Goal: Information Seeking & Learning: Learn about a topic

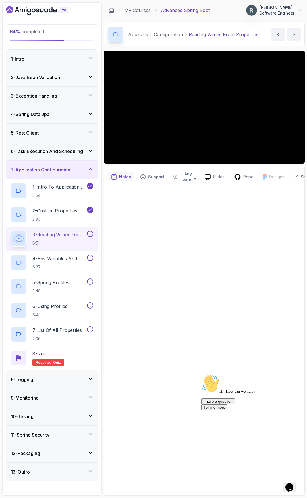
click at [91, 233] on button at bounding box center [90, 234] width 6 height 6
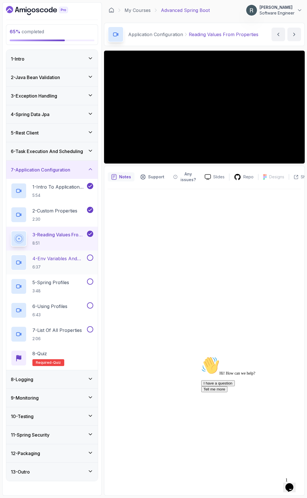
click at [75, 262] on p "4 - Env Variables And Command Line Arguments" at bounding box center [59, 258] width 54 height 7
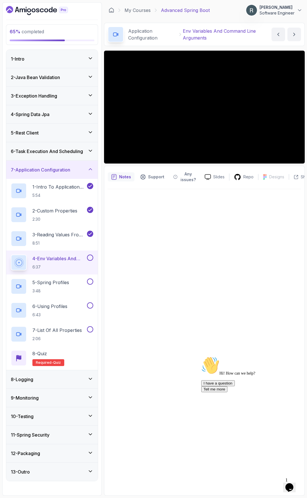
click at [92, 259] on button at bounding box center [90, 258] width 6 height 6
drag, startPoint x: 295, startPoint y: 416, endPoint x: 493, endPoint y: 769, distance: 405.0
click at [201, 357] on icon "Chat attention grabber" at bounding box center [201, 357] width 0 height 0
click at [58, 287] on h2 "5 - Spring Profiles 3:48" at bounding box center [50, 286] width 37 height 15
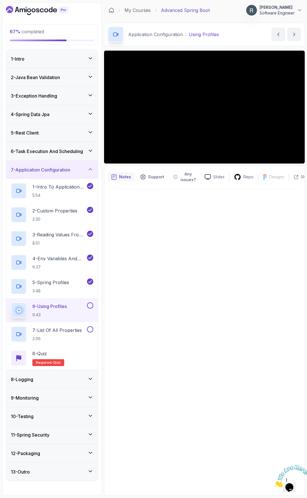
click at [77, 311] on div "6 - Using Profiles 6:43" at bounding box center [48, 311] width 75 height 16
click at [90, 306] on button at bounding box center [90, 306] width 6 height 6
click at [61, 333] on p "7 - List Of All Properties" at bounding box center [57, 330] width 50 height 7
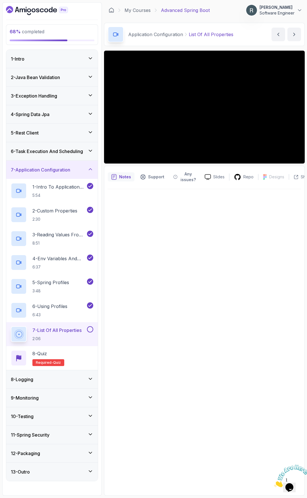
click at [200, 194] on div at bounding box center [205, 340] width 194 height 303
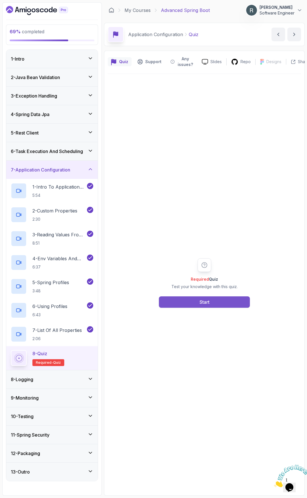
click at [181, 299] on button "Start" at bounding box center [204, 302] width 91 height 11
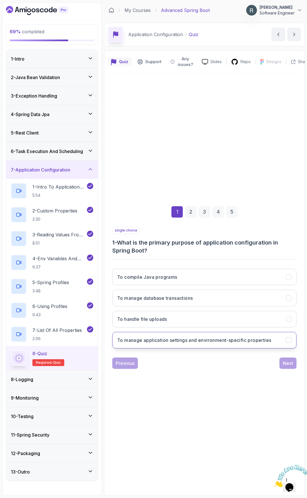
click at [211, 342] on h3 "To manage application settings and environment-specific properties" at bounding box center [194, 340] width 154 height 7
click at [290, 361] on div "Next" at bounding box center [288, 363] width 10 height 7
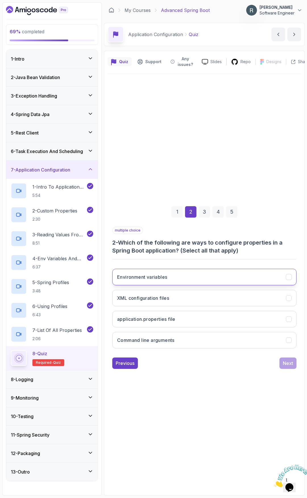
click at [231, 273] on button "Environment variables" at bounding box center [204, 277] width 184 height 17
click at [224, 314] on button "application.properties file" at bounding box center [204, 319] width 184 height 17
click at [270, 344] on button "Command line arguments" at bounding box center [204, 340] width 184 height 17
click at [289, 363] on div "Next" at bounding box center [288, 363] width 10 height 7
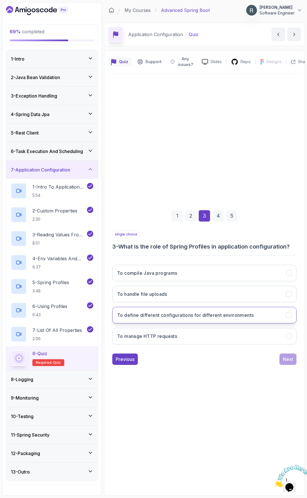
click at [237, 318] on h3 "To define different configurations for different environments" at bounding box center [185, 315] width 137 height 7
click at [288, 357] on div "Next" at bounding box center [288, 359] width 10 height 7
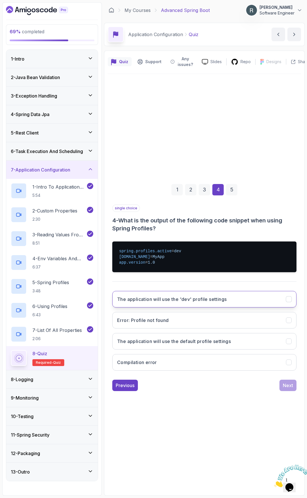
click at [232, 300] on button "The application will use the 'dev' profile settings" at bounding box center [204, 299] width 184 height 17
click at [294, 388] on button "Next" at bounding box center [288, 385] width 17 height 11
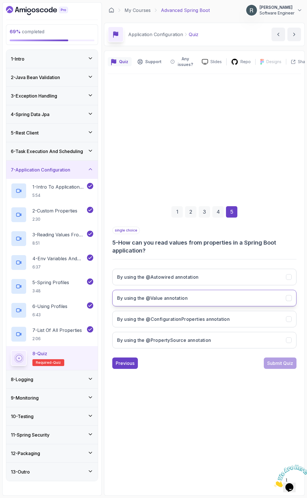
click at [242, 301] on button "By using the @Value annotation" at bounding box center [204, 298] width 184 height 17
click at [285, 367] on div "Submit Quiz" at bounding box center [281, 363] width 26 height 7
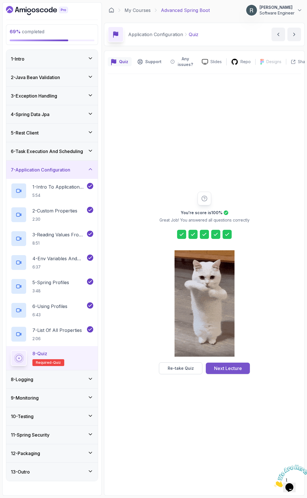
click at [237, 368] on div "Next Lecture" at bounding box center [228, 368] width 28 height 7
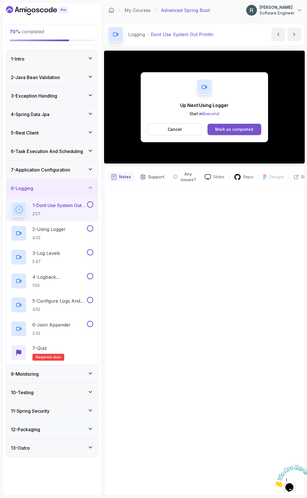
click at [240, 129] on div "Mark as completed" at bounding box center [234, 130] width 38 height 6
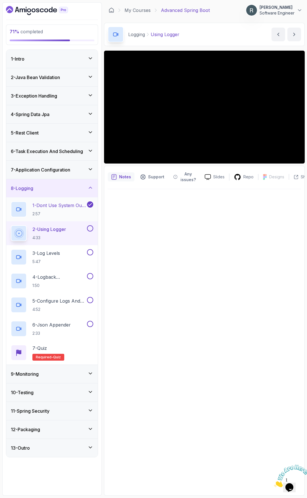
click at [49, 211] on h2 "1 - Dont Use System Out Println 2:57" at bounding box center [59, 209] width 54 height 15
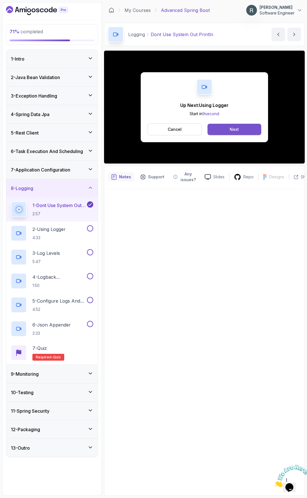
click at [248, 133] on button "Next" at bounding box center [235, 129] width 54 height 11
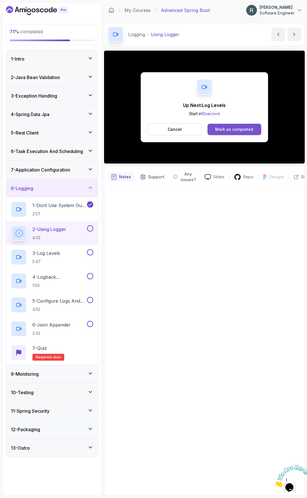
click at [240, 129] on div "Mark as completed" at bounding box center [234, 130] width 38 height 6
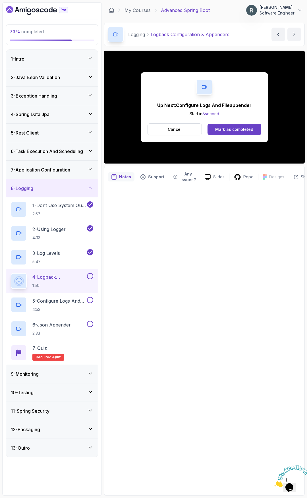
click at [190, 130] on button "Cancel" at bounding box center [175, 130] width 54 height 12
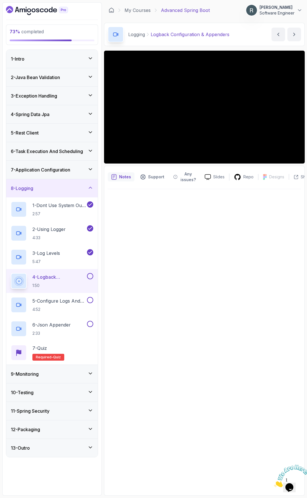
click at [92, 278] on button at bounding box center [90, 276] width 6 height 6
click at [68, 300] on p "5 - Configure Logs And Fileappender" at bounding box center [59, 301] width 54 height 7
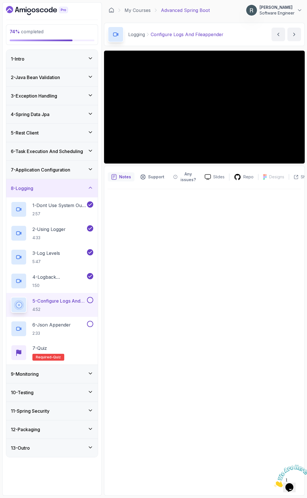
drag, startPoint x: 305, startPoint y: 464, endPoint x: 577, endPoint y: 927, distance: 537.0
click at [274, 484] on icon "Close" at bounding box center [274, 486] width 0 height 5
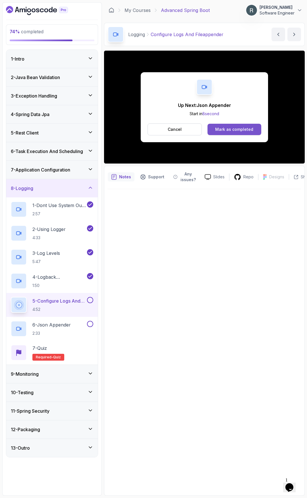
click at [232, 130] on div "Mark as completed" at bounding box center [234, 130] width 38 height 6
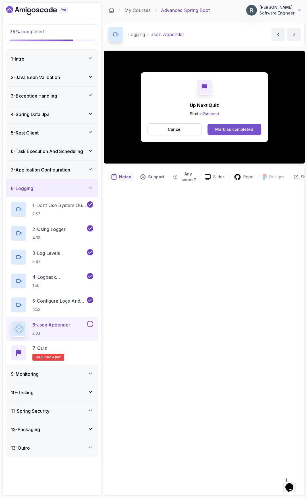
click at [227, 128] on div "Mark as completed" at bounding box center [234, 130] width 38 height 6
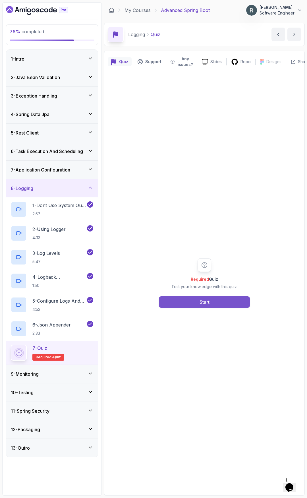
click at [191, 307] on button "Start" at bounding box center [204, 302] width 91 height 11
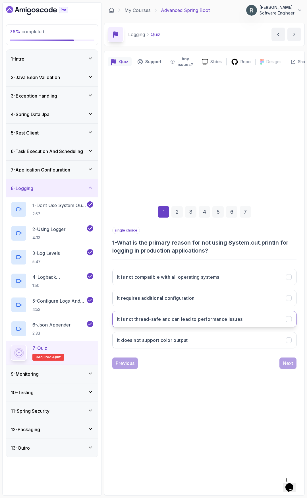
click at [221, 322] on h3 "It is not thread-safe and can lead to performance issues" at bounding box center [180, 319] width 126 height 7
click at [292, 361] on div "Next" at bounding box center [288, 363] width 10 height 7
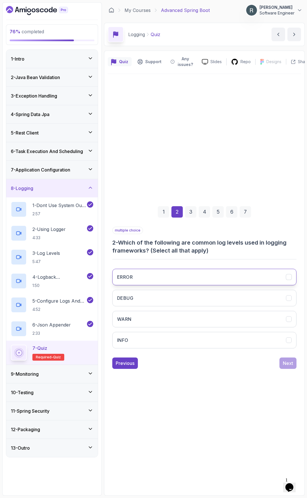
click at [219, 278] on button "ERROR" at bounding box center [204, 277] width 184 height 17
click at [209, 295] on button "DEBUG" at bounding box center [204, 298] width 184 height 17
click at [212, 315] on button "WARN" at bounding box center [204, 319] width 184 height 17
click at [212, 338] on button "INFO" at bounding box center [204, 340] width 184 height 17
click at [286, 364] on div "Next" at bounding box center [288, 363] width 10 height 7
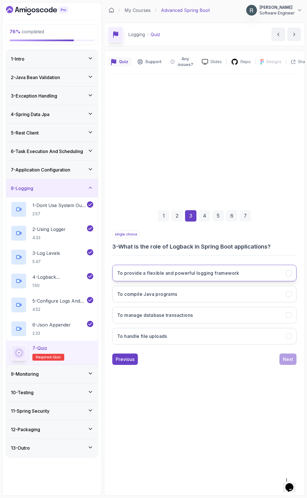
click at [238, 271] on h3 "To provide a flexible and powerful logging framework" at bounding box center [178, 273] width 122 height 7
click at [289, 361] on div "Next" at bounding box center [288, 359] width 10 height 7
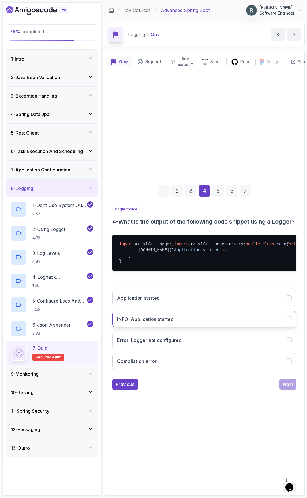
click at [217, 328] on button "INFO: Application started" at bounding box center [204, 319] width 184 height 17
click at [287, 388] on div "Next" at bounding box center [288, 384] width 10 height 7
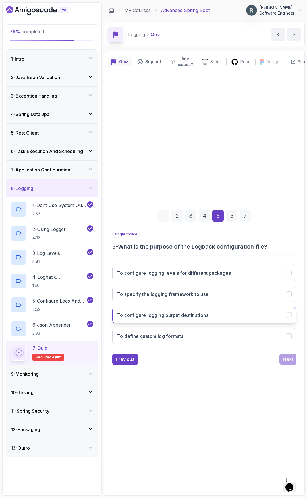
click at [211, 319] on button "To configure logging output destinations" at bounding box center [204, 315] width 184 height 17
click at [288, 359] on div "Next" at bounding box center [288, 359] width 10 height 7
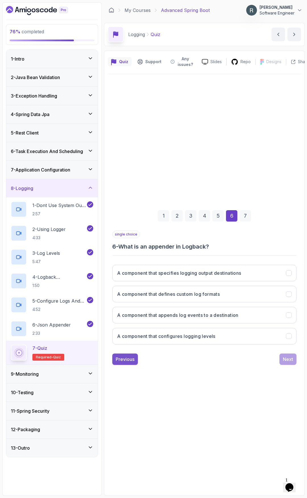
click at [130, 360] on div "Previous" at bounding box center [125, 359] width 19 height 7
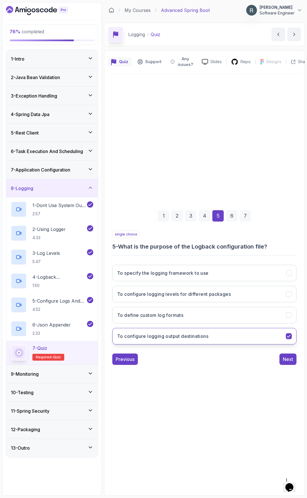
click at [199, 336] on h3 "To configure logging output destinations" at bounding box center [162, 336] width 91 height 7
click at [210, 316] on button "To define custom log formats" at bounding box center [204, 315] width 184 height 17
click at [289, 361] on div "Next" at bounding box center [288, 359] width 10 height 7
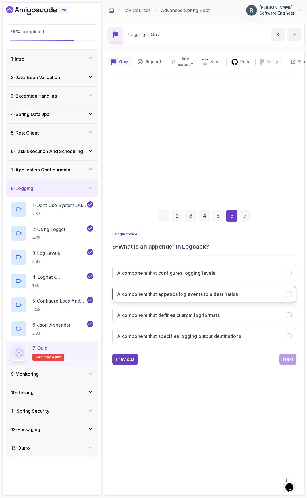
click at [196, 296] on h3 "A component that appends log events to a destination" at bounding box center [178, 294] width 122 height 7
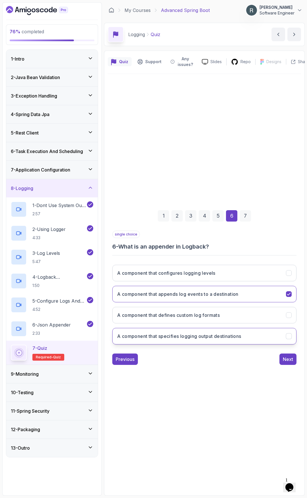
click at [206, 340] on button "A component that specifies logging output destinations" at bounding box center [204, 336] width 184 height 17
click at [293, 359] on div "Next" at bounding box center [288, 359] width 10 height 7
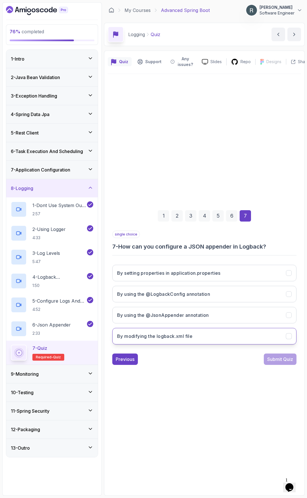
click at [213, 332] on button "By modifying the logback.xml file" at bounding box center [204, 336] width 184 height 17
click at [272, 358] on div "Submit Quiz" at bounding box center [281, 359] width 26 height 7
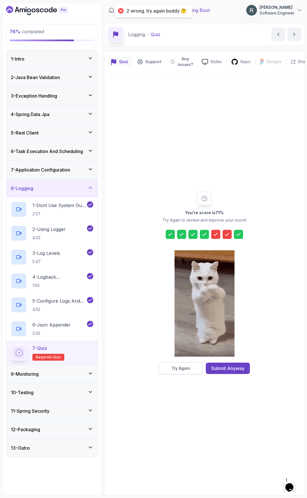
click at [185, 368] on div "Try Again" at bounding box center [181, 369] width 19 height 6
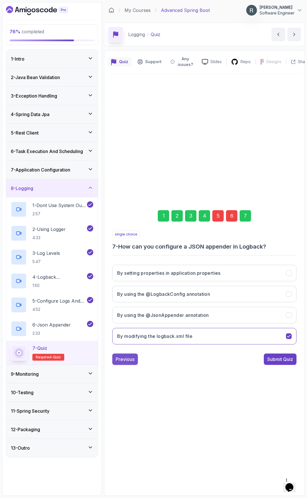
click at [131, 361] on div "Previous" at bounding box center [125, 359] width 19 height 7
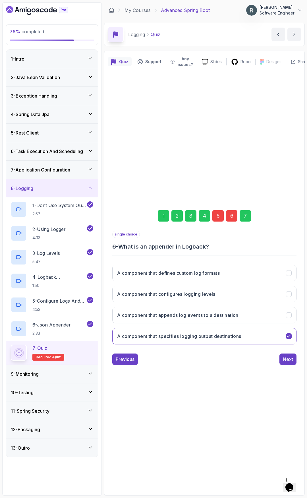
click at [131, 361] on div "Previous" at bounding box center [125, 359] width 19 height 7
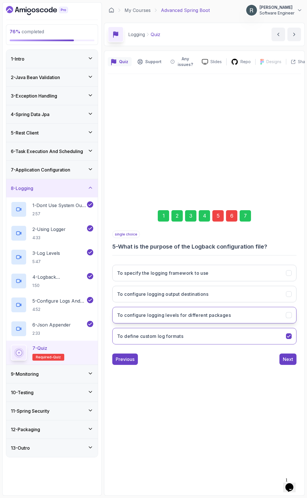
click at [151, 318] on h3 "To configure logging levels for different packages" at bounding box center [174, 315] width 114 height 7
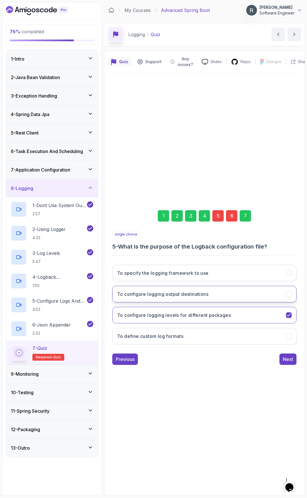
click at [171, 289] on button "To configure logging output destinations" at bounding box center [204, 294] width 184 height 17
click at [291, 357] on div "Next" at bounding box center [288, 359] width 10 height 7
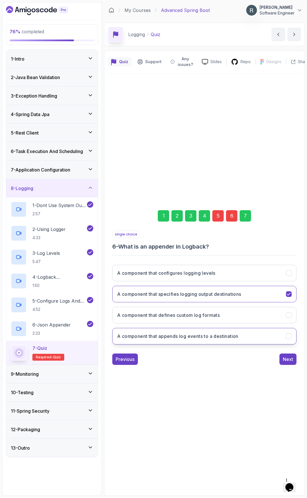
click at [229, 334] on h3 "A component that appends log events to a destination" at bounding box center [178, 336] width 122 height 7
click at [285, 359] on div "Next" at bounding box center [288, 359] width 10 height 7
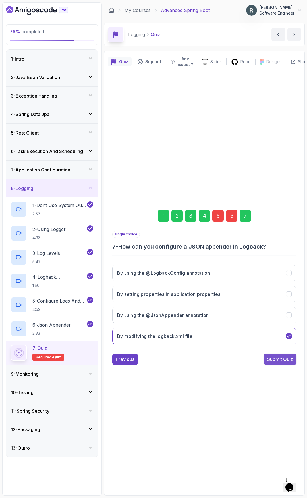
click at [286, 360] on div "Submit Quiz" at bounding box center [281, 359] width 26 height 7
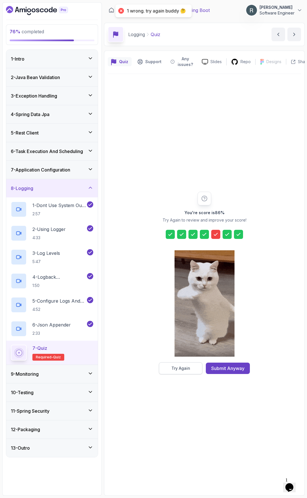
click at [192, 368] on button "Try Again" at bounding box center [181, 369] width 44 height 12
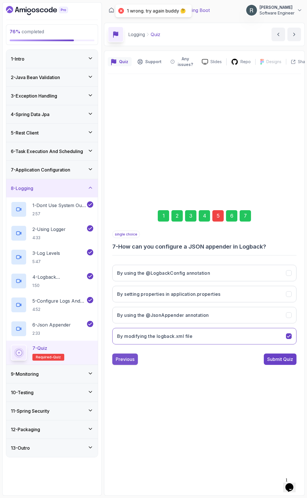
click at [128, 361] on div "Previous" at bounding box center [125, 359] width 19 height 7
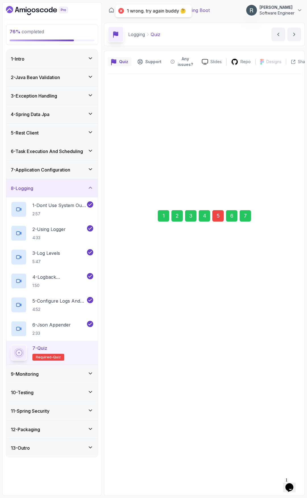
click at [128, 361] on button "Previous" at bounding box center [125, 356] width 26 height 11
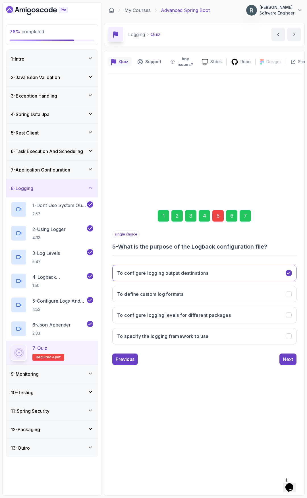
drag, startPoint x: 128, startPoint y: 361, endPoint x: 211, endPoint y: 364, distance: 83.1
click at [210, 364] on div "Previous Next" at bounding box center [204, 359] width 184 height 11
click at [200, 296] on button "To define custom log formats" at bounding box center [204, 294] width 184 height 17
click at [287, 359] on div "Next" at bounding box center [288, 359] width 10 height 7
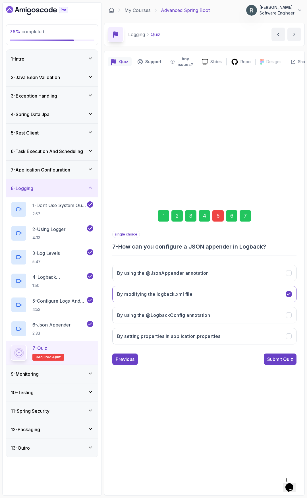
click at [287, 359] on div "Submit Quiz" at bounding box center [281, 359] width 26 height 7
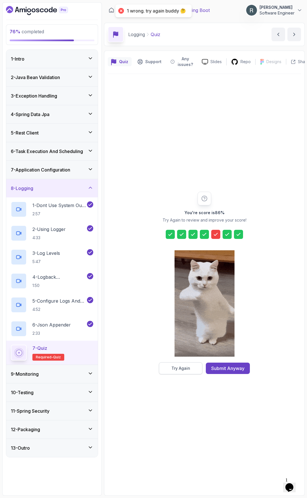
click at [189, 365] on button "Try Again" at bounding box center [181, 369] width 44 height 12
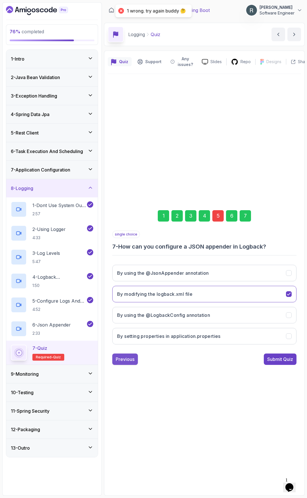
click at [123, 357] on div "Previous" at bounding box center [125, 359] width 19 height 7
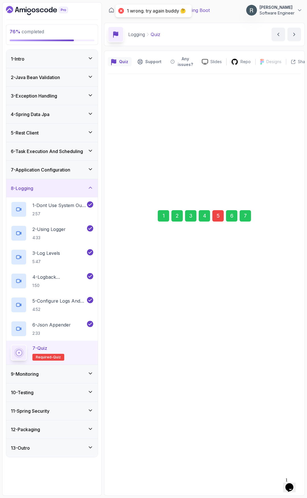
click at [125, 357] on div "Previous" at bounding box center [125, 359] width 19 height 7
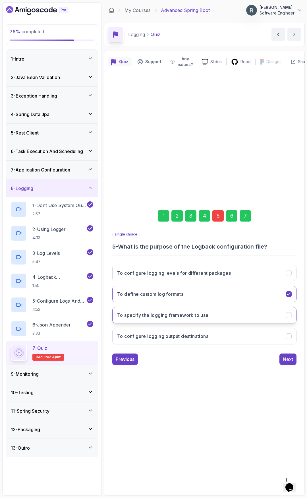
click at [168, 316] on h3 "To specify the logging framework to use" at bounding box center [163, 315] width 92 height 7
click at [289, 358] on div "Next" at bounding box center [288, 359] width 10 height 7
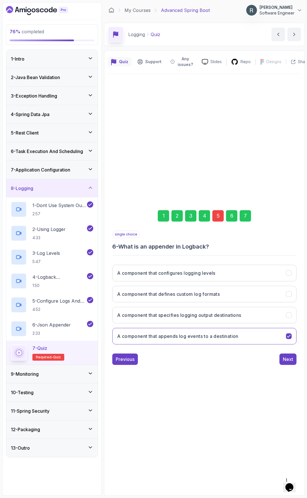
click at [289, 358] on div "Next" at bounding box center [288, 359] width 10 height 7
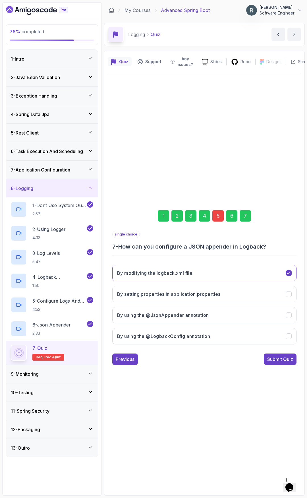
click at [289, 358] on div "Submit Quiz" at bounding box center [281, 359] width 26 height 7
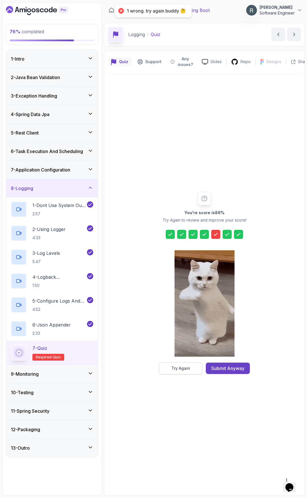
click at [176, 366] on div "Try Again" at bounding box center [181, 369] width 19 height 6
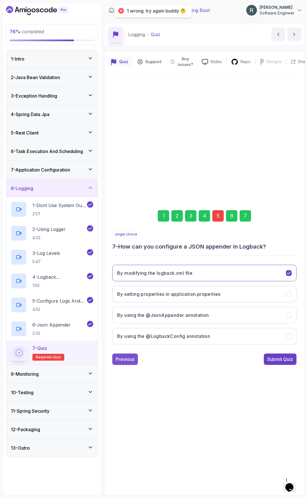
click at [129, 359] on div "Previous" at bounding box center [125, 359] width 19 height 7
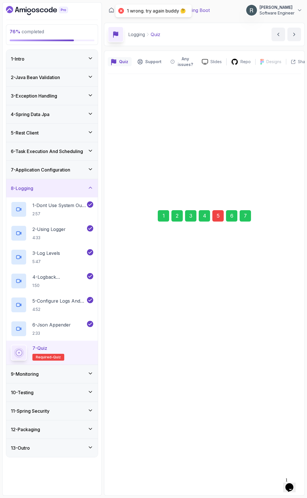
click at [129, 359] on div "Previous" at bounding box center [125, 359] width 19 height 7
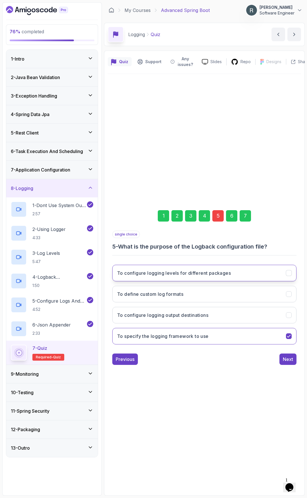
click at [229, 274] on h3 "To configure logging levels for different packages" at bounding box center [174, 273] width 114 height 7
click at [254, 323] on button "To configure logging output destinations" at bounding box center [204, 315] width 184 height 17
click at [293, 359] on div "Next" at bounding box center [288, 359] width 10 height 7
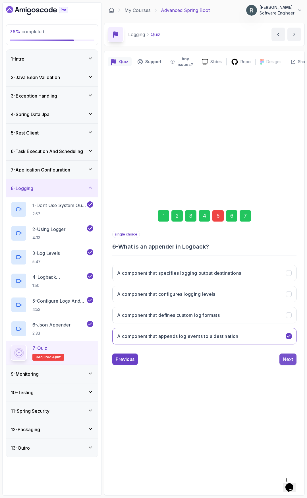
click at [290, 360] on div "Next" at bounding box center [288, 359] width 10 height 7
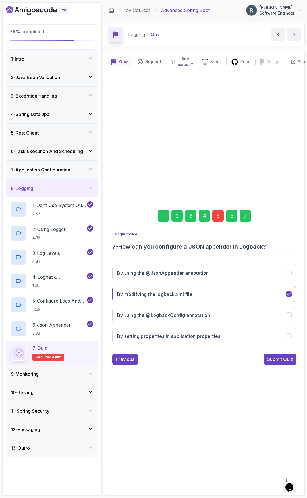
click at [290, 360] on div "Submit Quiz" at bounding box center [281, 359] width 26 height 7
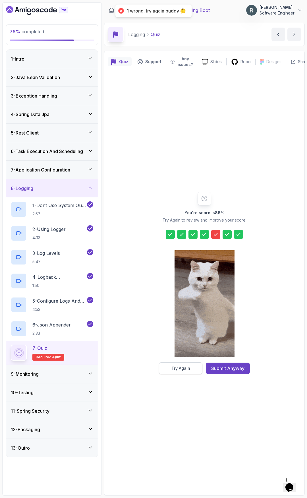
click at [168, 365] on button "Try Again" at bounding box center [181, 369] width 44 height 12
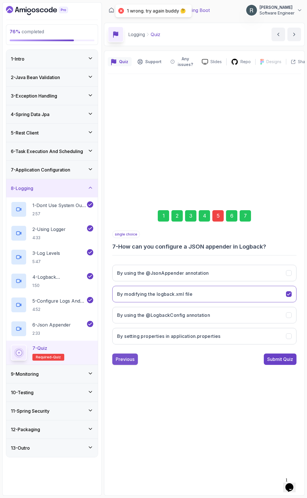
click at [129, 357] on div "Previous" at bounding box center [125, 359] width 19 height 7
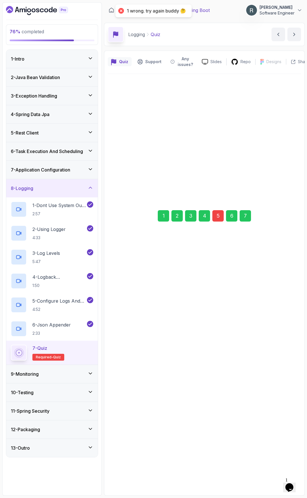
click at [126, 360] on div "Previous" at bounding box center [125, 359] width 19 height 7
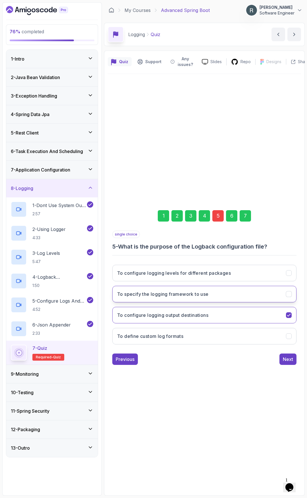
click at [234, 297] on button "To specify the logging framework to use" at bounding box center [204, 294] width 184 height 17
click at [287, 357] on div "Next" at bounding box center [288, 359] width 10 height 7
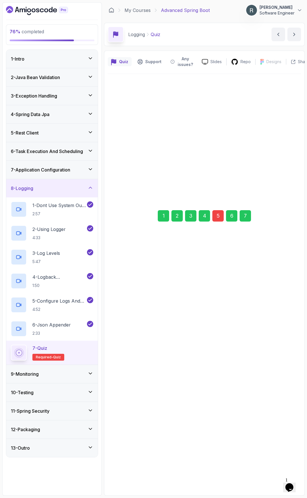
click at [285, 361] on div "Next" at bounding box center [288, 359] width 10 height 7
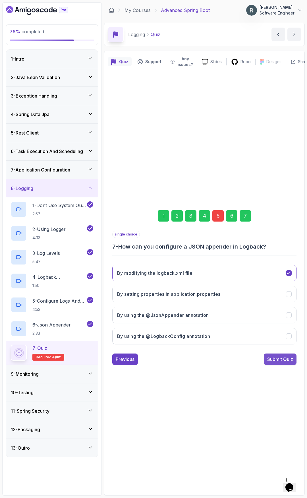
click at [282, 363] on div "Submit Quiz" at bounding box center [281, 359] width 26 height 7
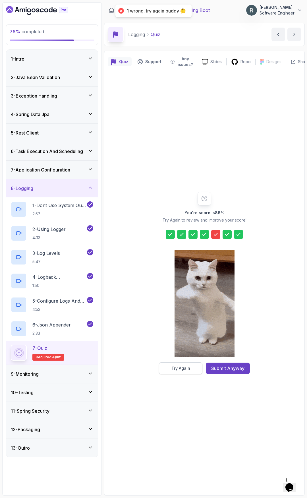
click at [168, 369] on button "Try Again" at bounding box center [181, 369] width 44 height 12
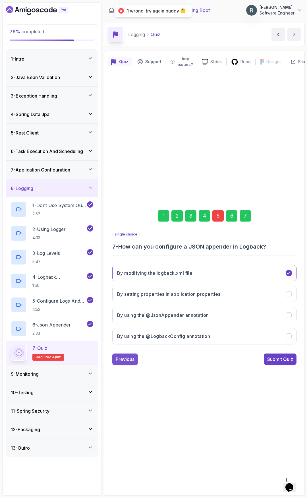
click at [127, 362] on div "Previous" at bounding box center [125, 359] width 19 height 7
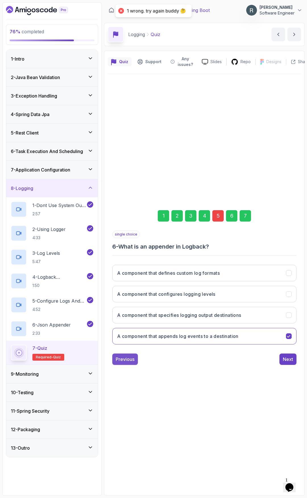
click at [127, 362] on div "Previous" at bounding box center [125, 359] width 19 height 7
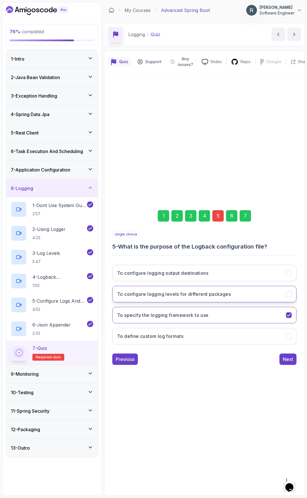
click at [199, 302] on button "To configure logging levels for different packages" at bounding box center [204, 294] width 184 height 17
click at [210, 313] on button "To specify the logging framework to use" at bounding box center [204, 315] width 184 height 17
click at [214, 291] on h3 "To configure logging levels for different packages" at bounding box center [174, 294] width 114 height 7
click at [236, 276] on button "To configure logging output destinations" at bounding box center [204, 273] width 184 height 17
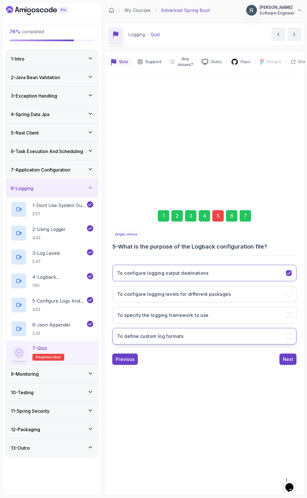
click at [267, 339] on button "To define custom log formats" at bounding box center [204, 336] width 184 height 17
click at [287, 358] on div "Next" at bounding box center [288, 359] width 10 height 7
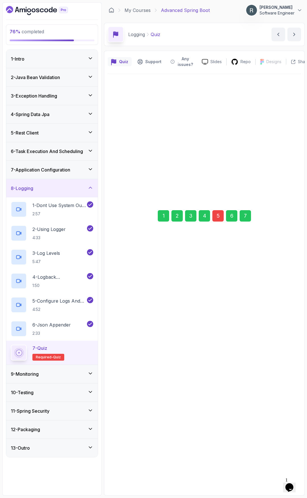
click at [283, 361] on div "Next" at bounding box center [288, 359] width 10 height 7
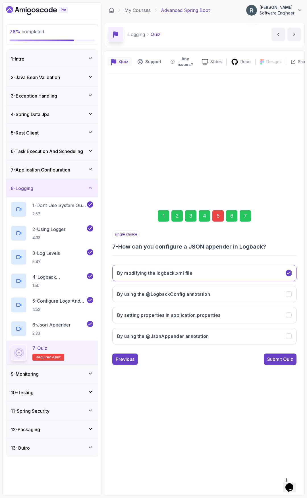
click at [283, 361] on div "Submit Quiz" at bounding box center [281, 359] width 26 height 7
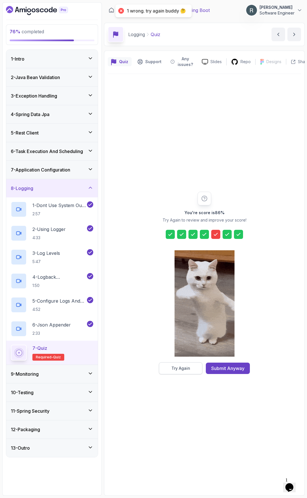
click at [176, 369] on div "Try Again" at bounding box center [181, 369] width 19 height 6
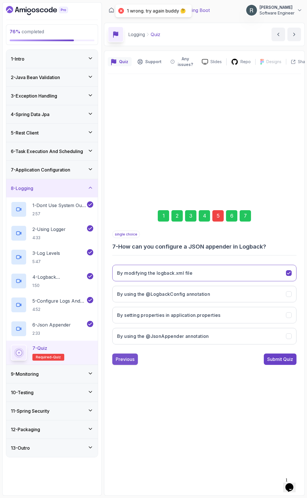
click at [133, 360] on div "Previous" at bounding box center [125, 359] width 19 height 7
click at [132, 360] on div "Previous" at bounding box center [125, 359] width 19 height 7
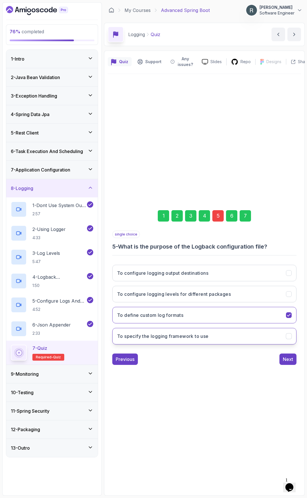
click at [203, 340] on button "To specify the logging framework to use" at bounding box center [204, 336] width 184 height 17
click at [256, 270] on button "To configure logging output destinations" at bounding box center [204, 273] width 184 height 17
click at [287, 359] on div "Next" at bounding box center [288, 359] width 10 height 7
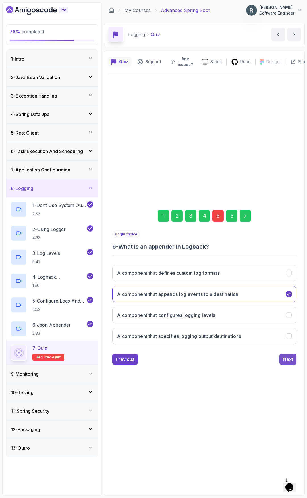
click at [285, 362] on div "Next" at bounding box center [288, 359] width 10 height 7
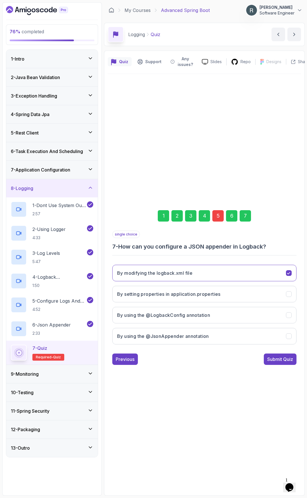
click at [285, 362] on div "Submit Quiz" at bounding box center [281, 359] width 26 height 7
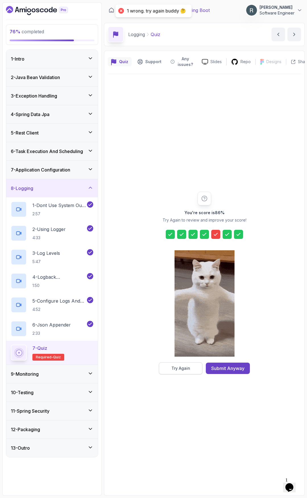
click at [177, 367] on div "Try Again" at bounding box center [181, 369] width 19 height 6
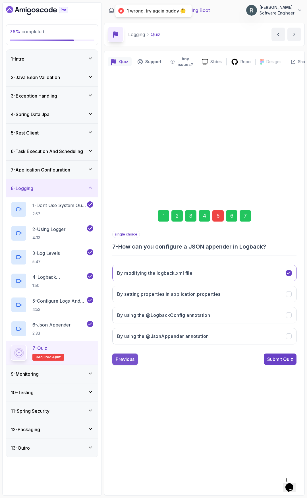
click at [132, 358] on div "Previous" at bounding box center [125, 359] width 19 height 7
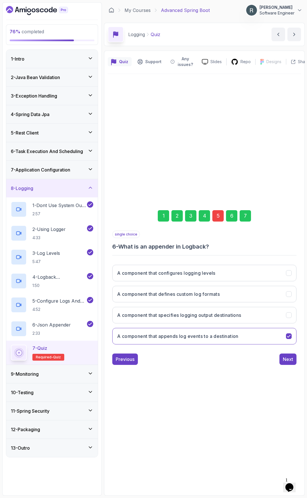
click at [132, 358] on div "Previous" at bounding box center [125, 359] width 19 height 7
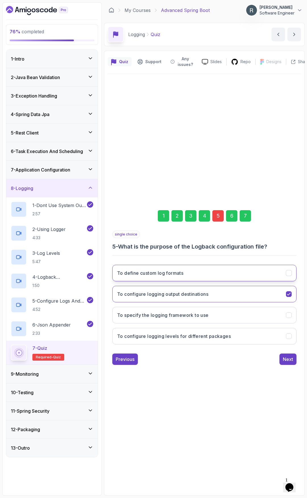
click at [233, 275] on button "To define custom log formats" at bounding box center [204, 273] width 184 height 17
click at [291, 361] on div "Next" at bounding box center [288, 359] width 10 height 7
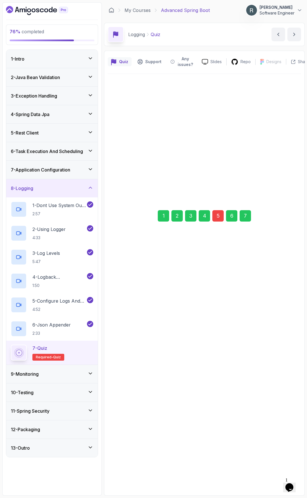
click at [289, 362] on div "Next" at bounding box center [288, 359] width 10 height 7
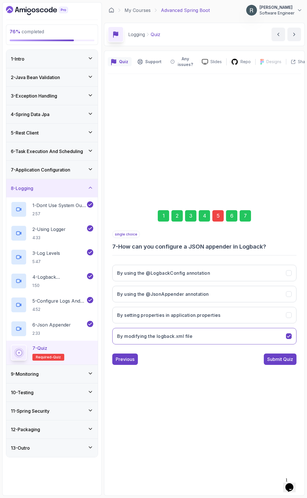
click at [289, 362] on div "Submit Quiz" at bounding box center [281, 359] width 26 height 7
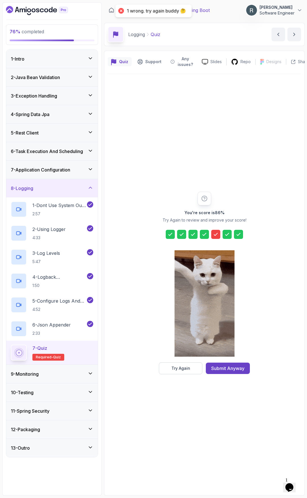
click at [241, 370] on div "Submit Anyway" at bounding box center [227, 368] width 33 height 7
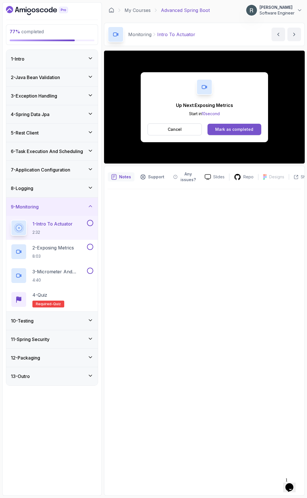
click at [229, 129] on div "Mark as completed" at bounding box center [234, 130] width 38 height 6
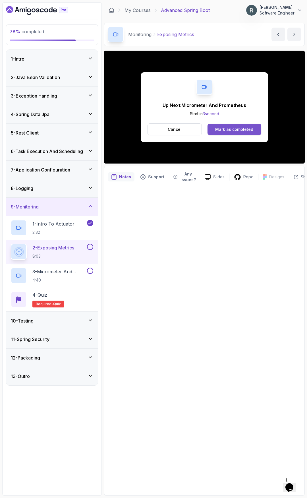
click at [248, 131] on div "Mark as completed" at bounding box center [234, 130] width 38 height 6
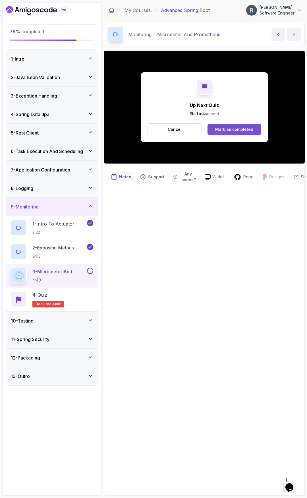
click at [226, 131] on div "Mark as completed" at bounding box center [234, 130] width 38 height 6
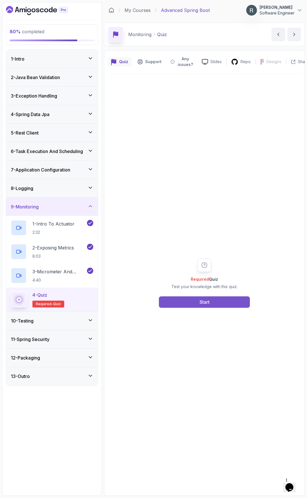
click at [221, 300] on button "Start" at bounding box center [204, 302] width 91 height 11
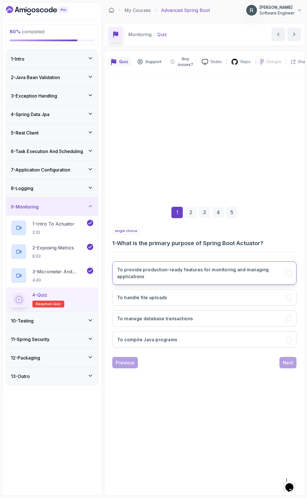
click at [272, 268] on h3 "To provide production-ready features for monitoring and managing applications" at bounding box center [198, 273] width 162 height 14
click at [289, 363] on div "Next" at bounding box center [288, 362] width 10 height 7
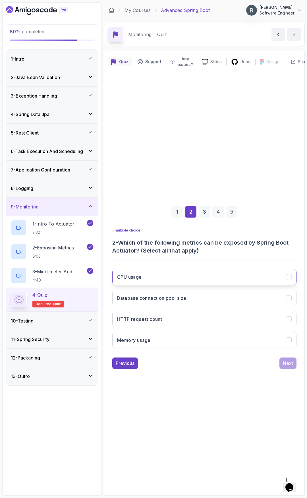
click at [215, 274] on button "CPU usage" at bounding box center [204, 277] width 184 height 17
click at [199, 295] on button "Database connection pool size" at bounding box center [204, 298] width 184 height 17
click at [192, 317] on button "HTTP request count" at bounding box center [204, 319] width 184 height 17
click at [195, 337] on button "Memory usage" at bounding box center [204, 340] width 184 height 17
click at [286, 363] on div "Next" at bounding box center [288, 363] width 10 height 7
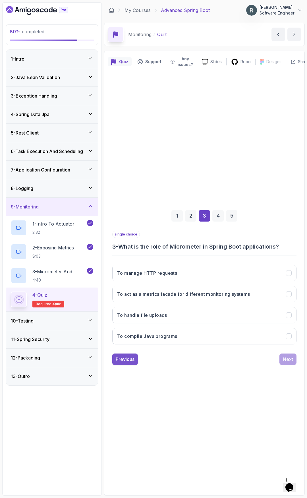
click at [129, 359] on div "Previous" at bounding box center [125, 359] width 19 height 7
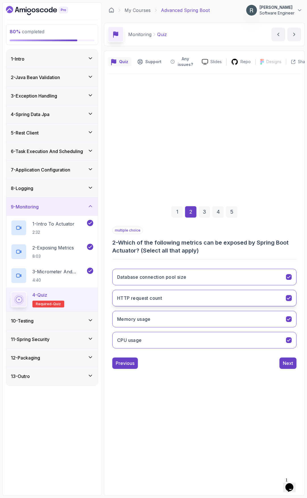
click at [210, 295] on button "HTTP request count" at bounding box center [204, 298] width 184 height 17
click at [287, 364] on div "Next" at bounding box center [288, 363] width 10 height 7
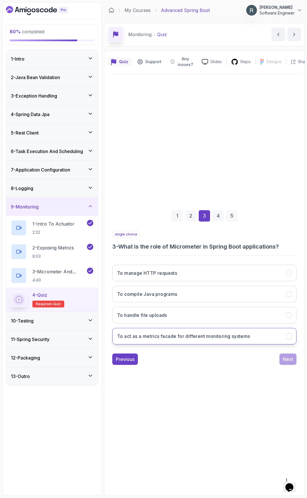
click at [231, 338] on h3 "To act as a metrics facade for different monitoring systems" at bounding box center [183, 336] width 133 height 7
click at [287, 357] on div "Next" at bounding box center [288, 359] width 10 height 7
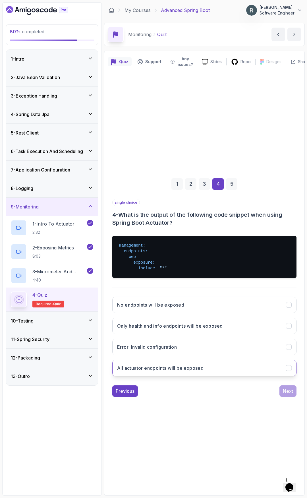
click at [202, 366] on h3 "All actuator endpoints will be exposed" at bounding box center [160, 368] width 87 height 7
click at [284, 390] on div "Next" at bounding box center [288, 391] width 10 height 7
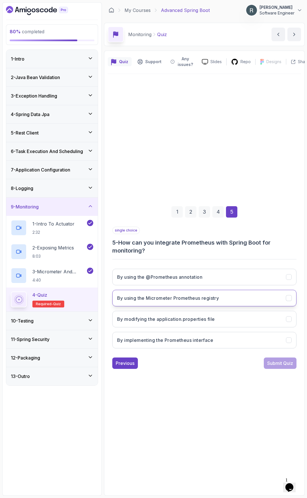
click at [192, 301] on h3 "By using the Micrometer Prometheus registry" at bounding box center [168, 298] width 102 height 7
click at [270, 365] on div "Submit Quiz" at bounding box center [281, 363] width 26 height 7
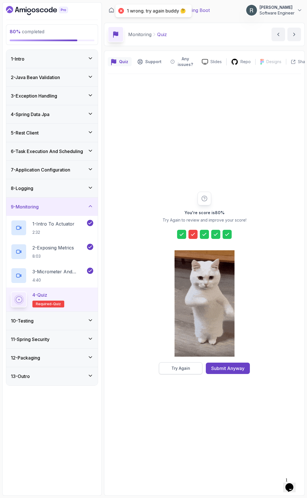
click at [191, 370] on button "Try Again" at bounding box center [181, 369] width 44 height 12
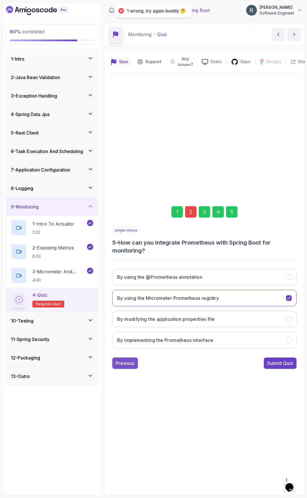
click at [129, 364] on div "Previous" at bounding box center [125, 363] width 19 height 7
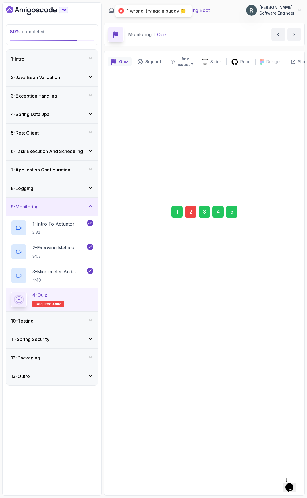
click at [129, 364] on button "Previous" at bounding box center [125, 360] width 26 height 11
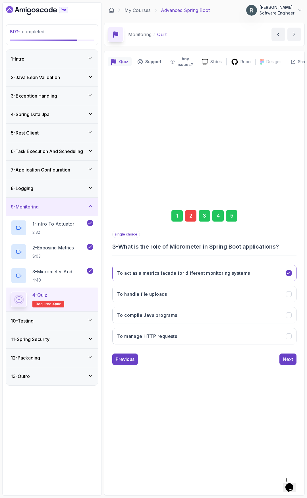
click at [129, 364] on button "Previous" at bounding box center [125, 359] width 26 height 11
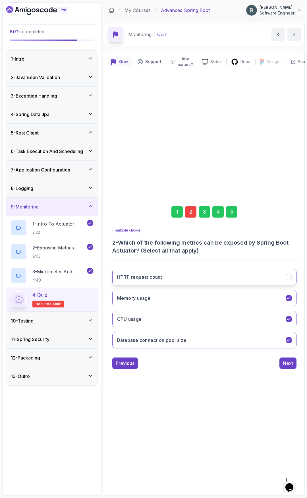
click at [264, 280] on button "HTTP request count" at bounding box center [204, 277] width 184 height 17
click at [284, 363] on div "Next" at bounding box center [288, 363] width 10 height 7
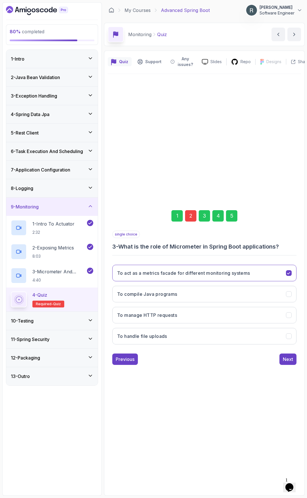
click at [284, 363] on button "Next" at bounding box center [288, 359] width 17 height 11
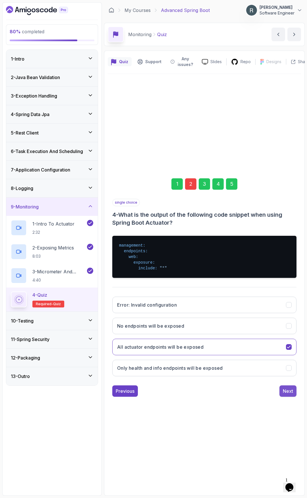
click at [282, 393] on button "Next" at bounding box center [288, 391] width 17 height 11
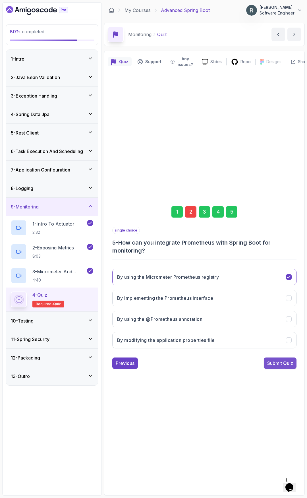
click at [281, 364] on div "Submit Quiz" at bounding box center [281, 363] width 26 height 7
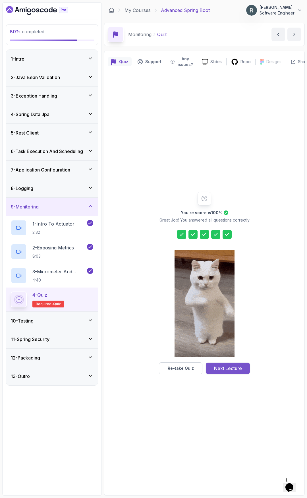
click at [233, 369] on div "Next Lecture" at bounding box center [228, 368] width 28 height 7
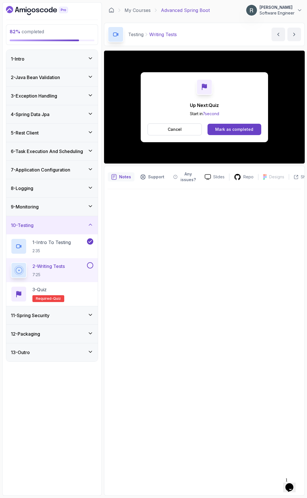
click at [247, 130] on div "Mark as completed" at bounding box center [234, 130] width 38 height 6
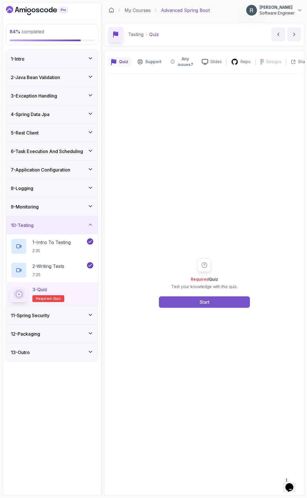
click at [219, 303] on button "Start" at bounding box center [204, 302] width 91 height 11
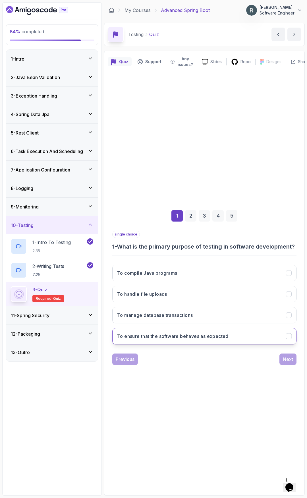
drag, startPoint x: 226, startPoint y: 342, endPoint x: 223, endPoint y: 339, distance: 4.6
click at [226, 340] on h3 "To ensure that the software behaves as expected" at bounding box center [173, 336] width 112 height 7
click at [290, 363] on div "Next" at bounding box center [288, 359] width 10 height 7
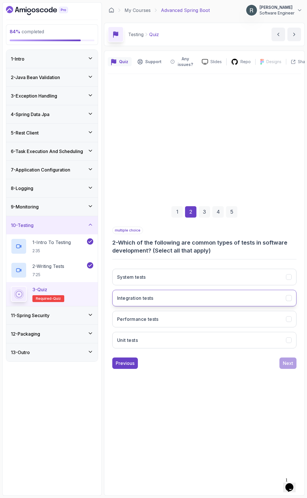
click at [281, 299] on button "Integration tests" at bounding box center [204, 298] width 184 height 17
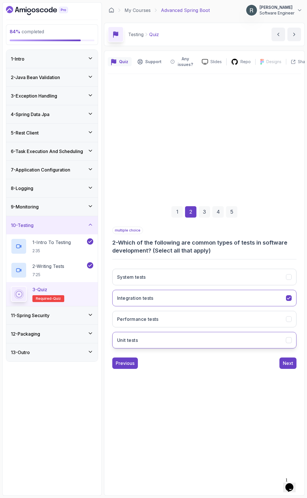
click at [268, 337] on button "Unit tests" at bounding box center [204, 340] width 184 height 17
click at [286, 363] on div "Next" at bounding box center [288, 363] width 10 height 7
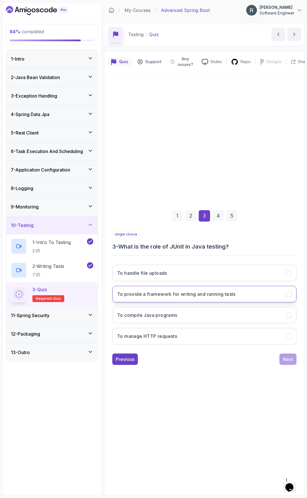
click at [266, 295] on button "To provide a framework for writing and running tests" at bounding box center [204, 294] width 184 height 17
click at [288, 355] on button "Next" at bounding box center [288, 359] width 17 height 11
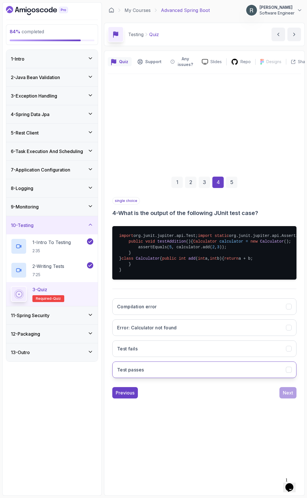
click at [267, 378] on button "Test passes" at bounding box center [204, 370] width 184 height 17
click at [288, 396] on div "Next" at bounding box center [288, 393] width 10 height 7
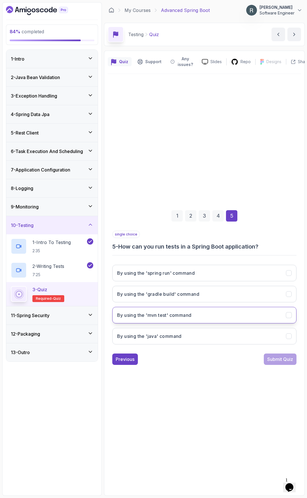
click at [263, 317] on button "By using the 'mvn test' command" at bounding box center [204, 315] width 184 height 17
click at [283, 360] on div "Submit Quiz" at bounding box center [281, 359] width 26 height 7
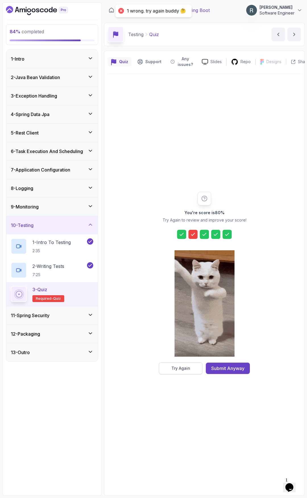
click at [188, 369] on div "Try Again" at bounding box center [181, 369] width 19 height 6
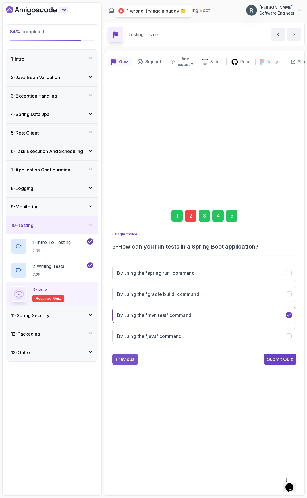
click at [125, 362] on div "Previous" at bounding box center [125, 359] width 19 height 7
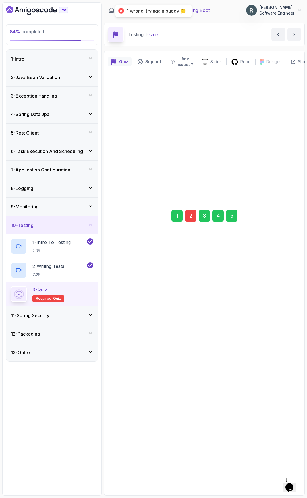
click at [125, 362] on div "1 2 3 4 5 single choice 5 - How can you run tests in a Spring Boot application?…" at bounding box center [204, 283] width 184 height 164
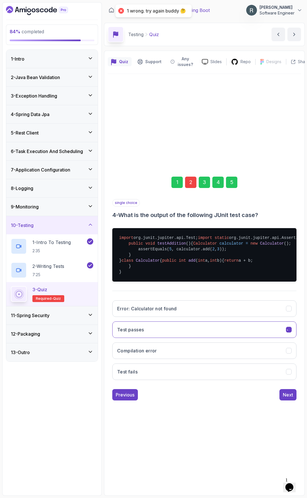
click at [125, 362] on div "1 2 3 4 5 single choice 4 - What is the output of the following JUnit test case…" at bounding box center [204, 283] width 184 height 231
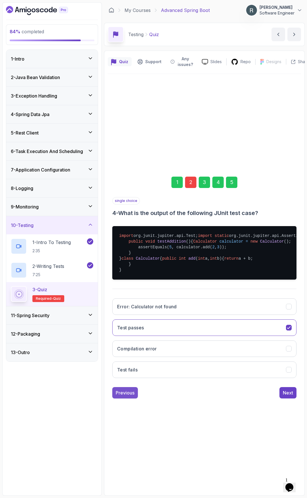
click at [126, 399] on button "Previous" at bounding box center [125, 392] width 26 height 11
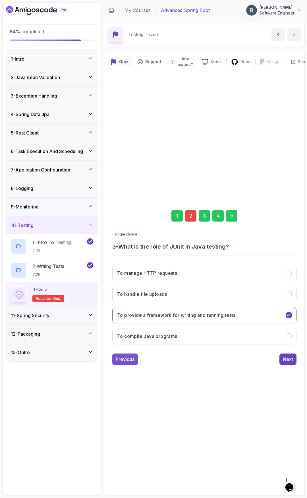
click at [129, 361] on div "Previous" at bounding box center [125, 359] width 19 height 7
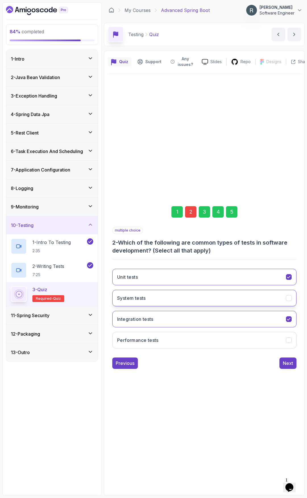
click at [179, 305] on button "System tests" at bounding box center [204, 298] width 184 height 17
click at [175, 339] on button "Performance tests" at bounding box center [204, 340] width 184 height 17
click at [284, 366] on button "Next" at bounding box center [288, 363] width 17 height 11
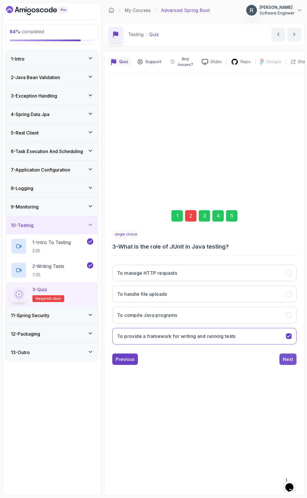
click at [288, 361] on div "Next" at bounding box center [288, 359] width 10 height 7
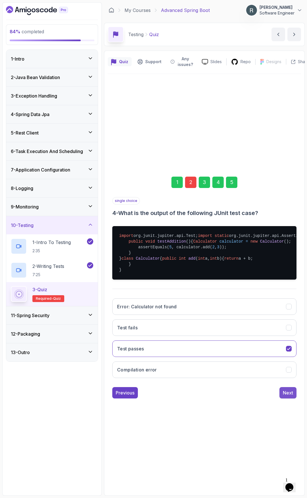
click at [287, 396] on div "Next" at bounding box center [288, 393] width 10 height 7
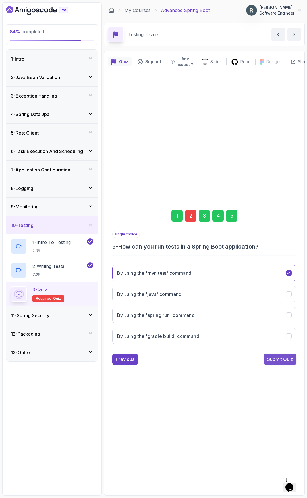
click at [283, 362] on div "Submit Quiz" at bounding box center [281, 359] width 26 height 7
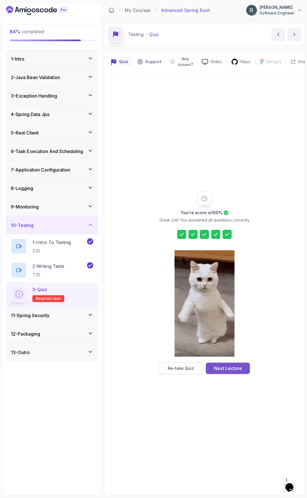
click at [234, 369] on div "Next Lecture" at bounding box center [228, 368] width 28 height 7
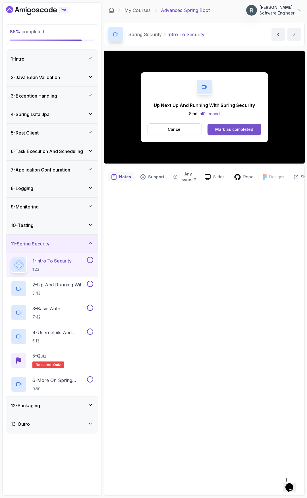
click at [234, 125] on button "Mark as completed" at bounding box center [235, 129] width 54 height 11
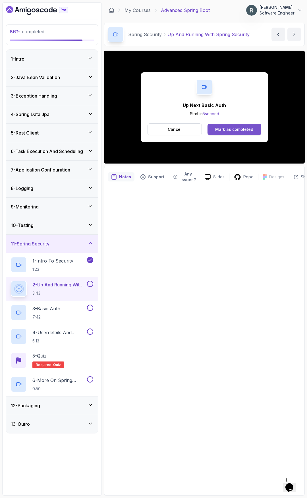
click at [237, 130] on div "Mark as completed" at bounding box center [234, 130] width 38 height 6
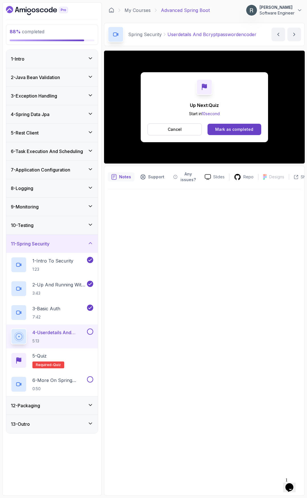
click at [89, 331] on button at bounding box center [90, 332] width 6 height 6
click at [226, 130] on div "Mark as completed" at bounding box center [234, 130] width 38 height 6
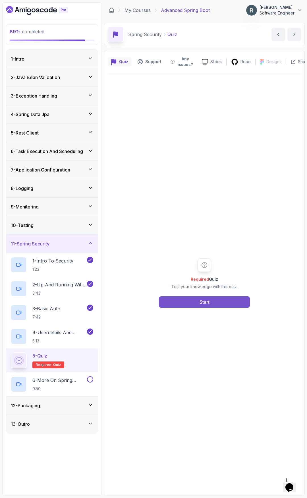
click at [205, 303] on div "Start" at bounding box center [205, 302] width 10 height 7
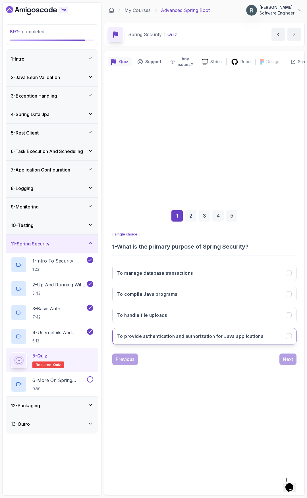
click at [226, 336] on h3 "To provide authentication and authorization for Java applications" at bounding box center [190, 336] width 146 height 7
click at [288, 356] on div "Next" at bounding box center [288, 359] width 10 height 7
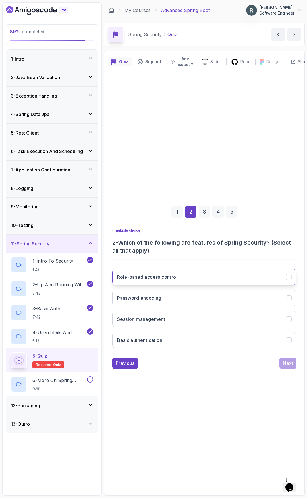
click at [203, 276] on button "Role-based access control" at bounding box center [204, 277] width 184 height 17
click at [187, 300] on button "Password encoding" at bounding box center [204, 298] width 184 height 17
click at [184, 322] on button "Session management" at bounding box center [204, 319] width 184 height 17
click at [180, 336] on button "Basic authentication" at bounding box center [204, 340] width 184 height 17
click at [286, 363] on div "Next" at bounding box center [288, 363] width 10 height 7
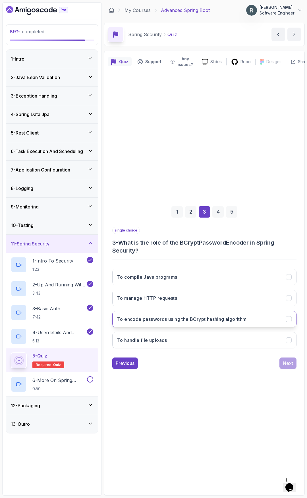
click at [229, 316] on h3 "To encode passwords using the BCrypt hashing algorithm" at bounding box center [182, 319] width 130 height 7
click at [289, 363] on div "Next" at bounding box center [288, 363] width 10 height 7
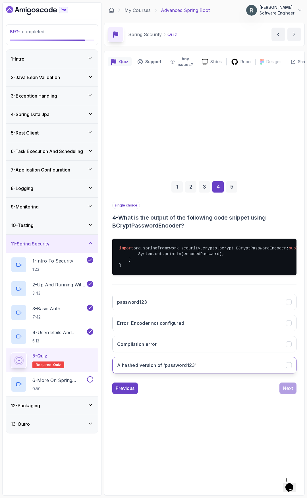
click at [230, 374] on button "A hashed version of 'password123'" at bounding box center [204, 365] width 184 height 17
click at [291, 392] on div "Next" at bounding box center [288, 388] width 10 height 7
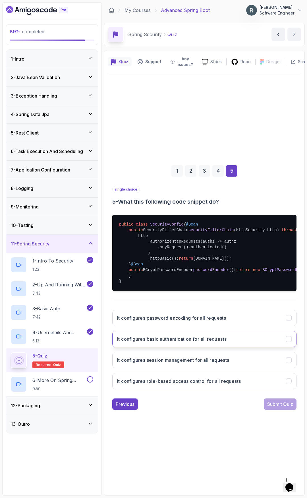
click at [242, 347] on button "It configures basic authentication for all requests" at bounding box center [204, 339] width 184 height 17
click at [281, 408] on div "Submit Quiz" at bounding box center [281, 404] width 26 height 7
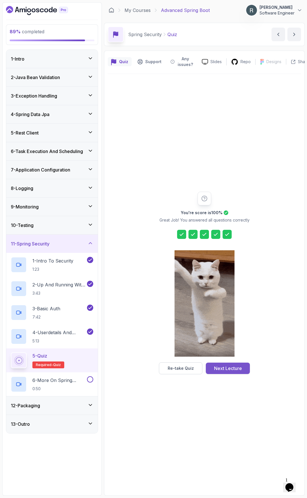
click at [234, 370] on div "Next Lecture" at bounding box center [228, 368] width 28 height 7
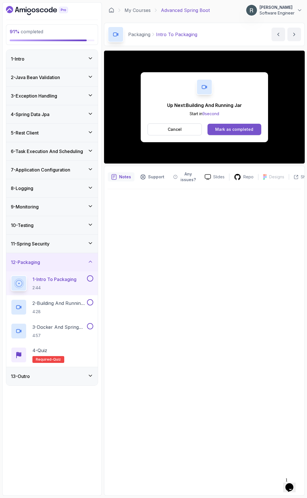
click at [236, 124] on button "Mark as completed" at bounding box center [235, 129] width 54 height 11
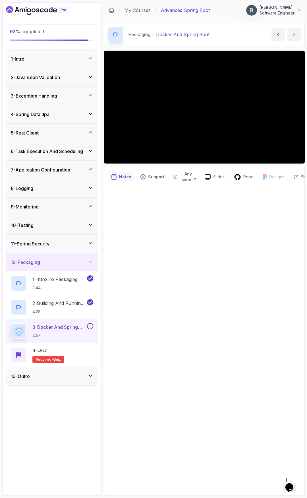
click at [90, 327] on button at bounding box center [90, 326] width 6 height 6
click at [79, 355] on div "4 - Quiz Required- quiz" at bounding box center [52, 355] width 83 height 16
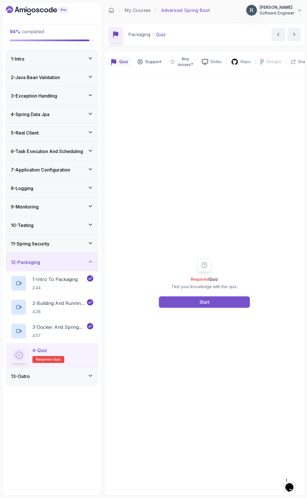
click at [207, 304] on div "Start" at bounding box center [205, 302] width 10 height 7
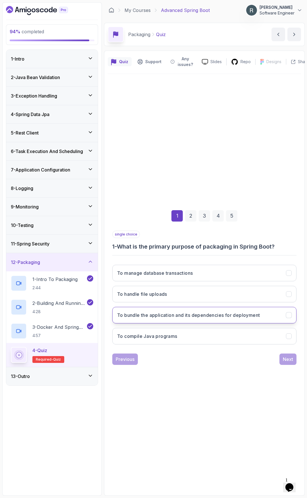
click at [201, 318] on h3 "To bundle the application and its dependencies for deployment" at bounding box center [188, 315] width 143 height 7
click at [288, 360] on div "Next" at bounding box center [288, 359] width 10 height 7
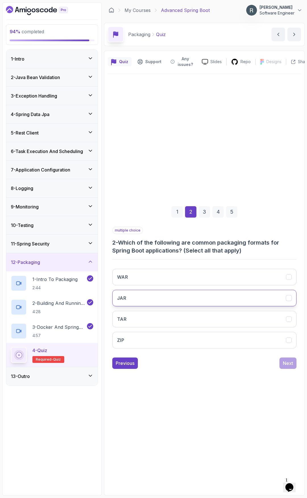
click at [216, 296] on button "JAR" at bounding box center [204, 298] width 184 height 17
click at [214, 314] on button "TAR" at bounding box center [204, 319] width 184 height 17
click at [206, 285] on button "WAR" at bounding box center [204, 277] width 184 height 17
click at [284, 362] on div "Next" at bounding box center [288, 363] width 10 height 7
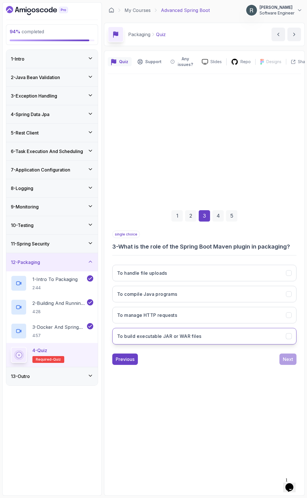
click at [270, 342] on button "To build executable JAR or WAR files" at bounding box center [204, 336] width 184 height 17
click at [291, 359] on div "Next" at bounding box center [288, 359] width 10 height 7
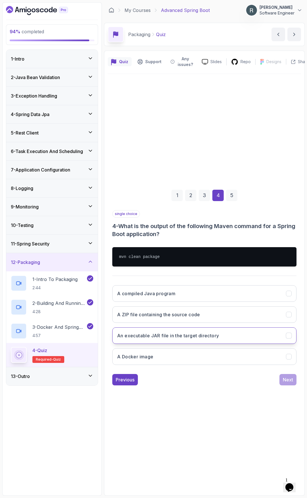
click at [229, 336] on button "An executable JAR file in the target directory" at bounding box center [204, 336] width 184 height 17
click at [291, 382] on div "Next" at bounding box center [288, 380] width 10 height 7
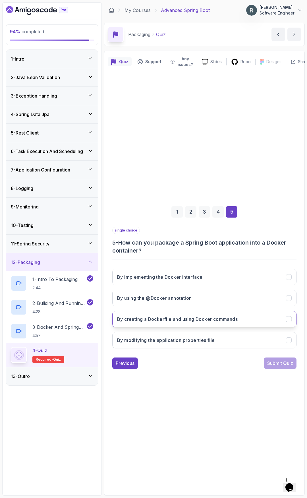
click at [217, 314] on button "By creating a Dockerfile and using Docker commands" at bounding box center [204, 319] width 184 height 17
click at [274, 363] on div "Submit Quiz" at bounding box center [281, 363] width 26 height 7
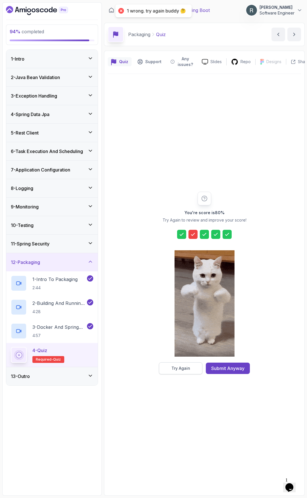
click at [196, 369] on button "Try Again" at bounding box center [181, 369] width 44 height 12
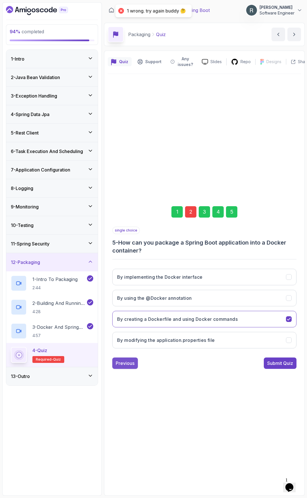
click at [125, 363] on div "Previous" at bounding box center [125, 363] width 19 height 7
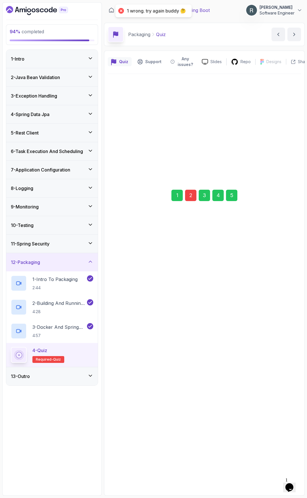
click at [125, 364] on button "A Docker image" at bounding box center [204, 357] width 184 height 17
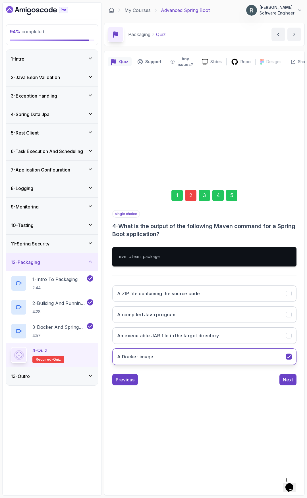
click at [125, 364] on button "A Docker image" at bounding box center [204, 357] width 184 height 17
click at [148, 338] on h3 "An executable JAR file in the target directory" at bounding box center [168, 335] width 102 height 7
click at [128, 380] on div "Previous" at bounding box center [125, 380] width 19 height 7
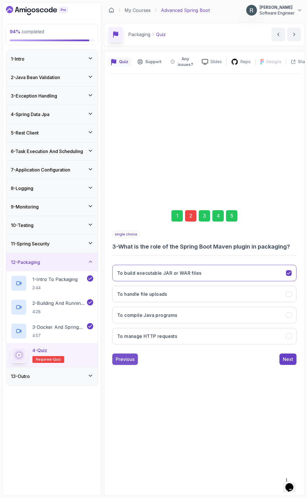
click at [127, 357] on div "Previous" at bounding box center [125, 359] width 19 height 7
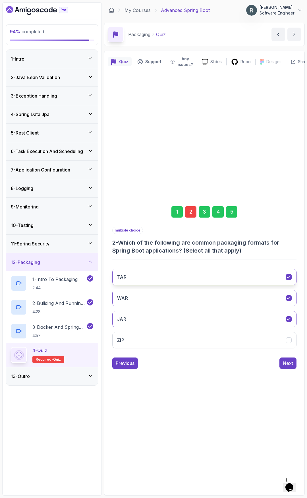
click at [174, 277] on button "TAR" at bounding box center [204, 277] width 184 height 17
click at [286, 363] on div "Next" at bounding box center [288, 363] width 10 height 7
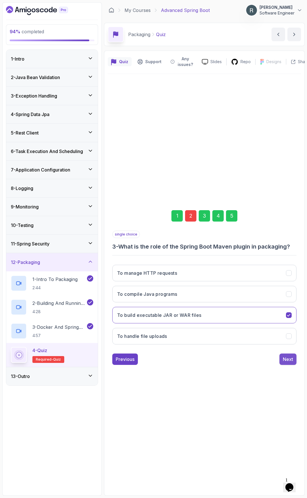
click at [288, 359] on div "Next" at bounding box center [288, 359] width 10 height 7
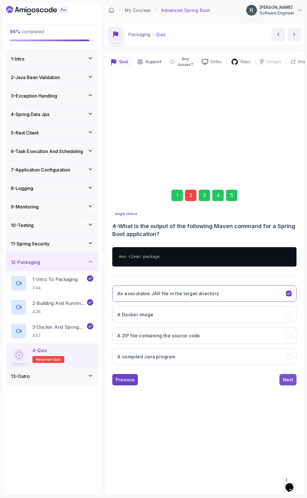
click at [286, 382] on div "Next" at bounding box center [288, 380] width 10 height 7
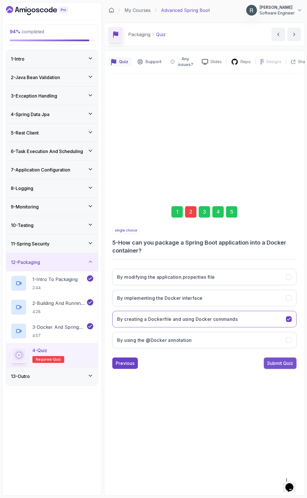
click at [285, 366] on div "Submit Quiz" at bounding box center [281, 363] width 26 height 7
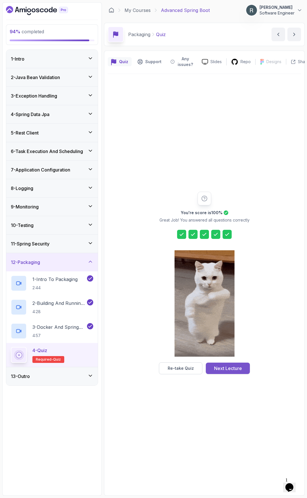
click at [244, 365] on button "Next Lecture" at bounding box center [228, 368] width 44 height 11
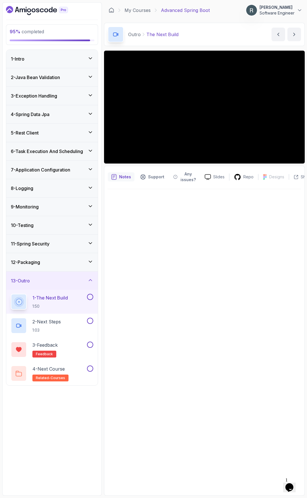
click at [90, 298] on button at bounding box center [90, 297] width 6 height 6
click at [81, 324] on div "2 - Next Steps 1:03" at bounding box center [48, 326] width 75 height 16
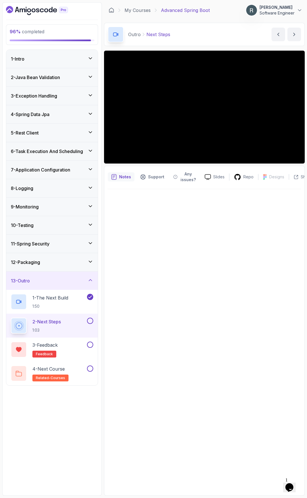
click at [91, 322] on button at bounding box center [90, 321] width 6 height 6
click at [78, 347] on div "3 - Feedback feedback" at bounding box center [48, 350] width 75 height 16
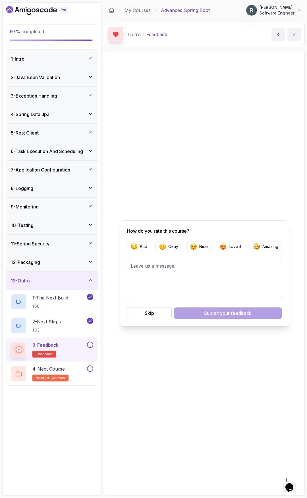
click at [93, 347] on div at bounding box center [89, 345] width 7 height 6
click at [91, 345] on button at bounding box center [90, 345] width 6 height 6
click at [268, 250] on button "Amazing" at bounding box center [266, 246] width 32 height 11
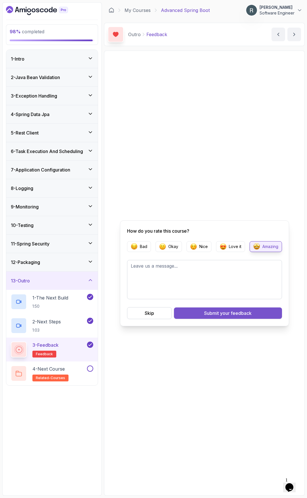
click at [207, 313] on div "Submit your feedback" at bounding box center [228, 313] width 48 height 7
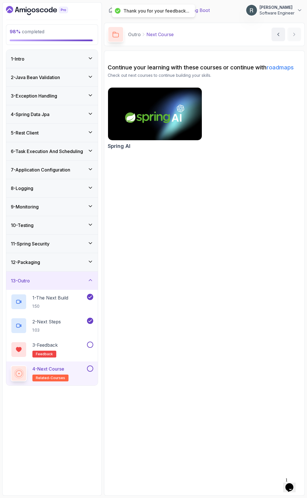
click at [89, 372] on button at bounding box center [90, 369] width 6 height 6
click at [90, 345] on button at bounding box center [90, 345] width 6 height 6
click at [138, 10] on link "My Courses" at bounding box center [138, 10] width 26 height 7
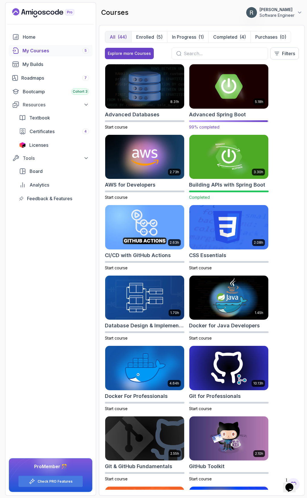
click at [222, 87] on img at bounding box center [229, 86] width 83 height 46
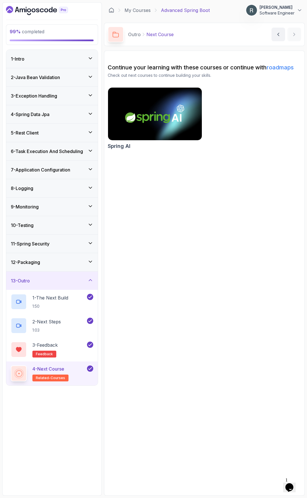
click at [61, 266] on div "12 - Packaging" at bounding box center [52, 262] width 92 height 18
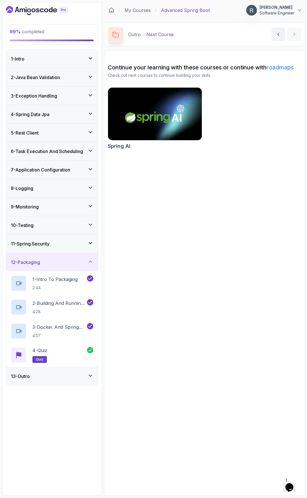
click at [73, 247] on div "11 - Spring Security" at bounding box center [52, 243] width 83 height 7
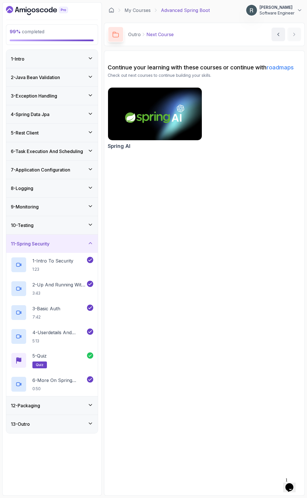
click at [79, 220] on div "10 - Testing" at bounding box center [52, 225] width 92 height 18
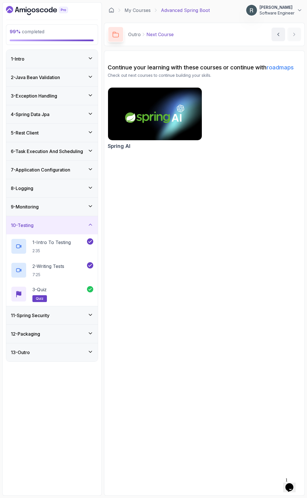
click at [87, 205] on div "9 - Monitoring" at bounding box center [52, 206] width 83 height 7
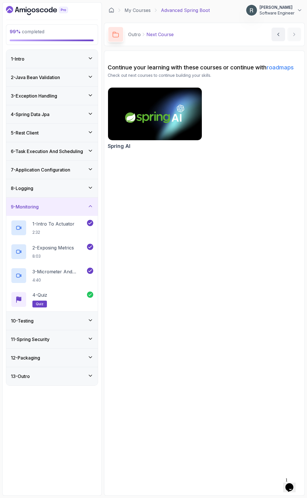
click at [87, 185] on div "8 - Logging" at bounding box center [52, 188] width 83 height 7
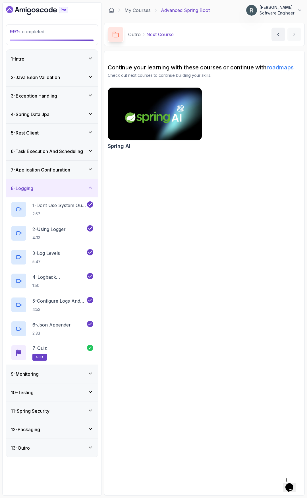
click at [86, 169] on div "7 - Application Configuration" at bounding box center [52, 169] width 83 height 7
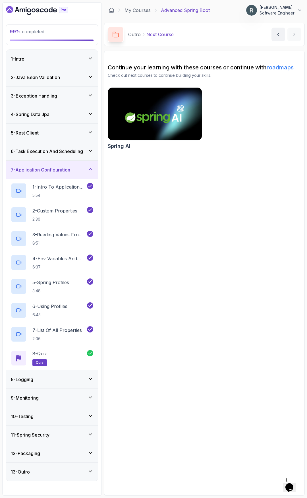
click at [83, 150] on h3 "6 - Task Execution And Scheduling" at bounding box center [47, 151] width 72 height 7
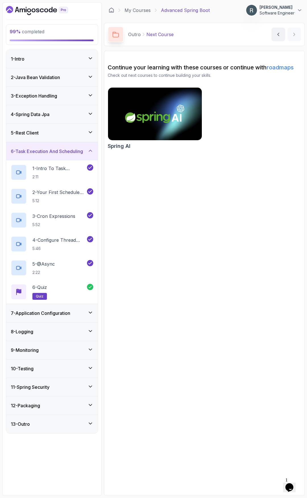
click at [85, 133] on div "5 - Rest Client" at bounding box center [52, 132] width 83 height 7
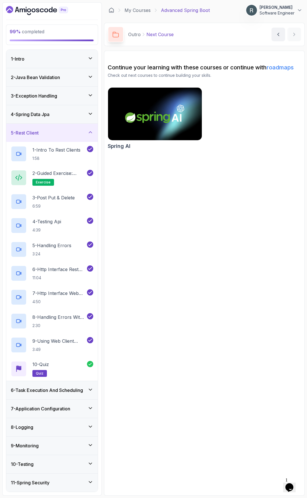
click at [81, 116] on div "4 - Spring Data Jpa" at bounding box center [52, 114] width 83 height 7
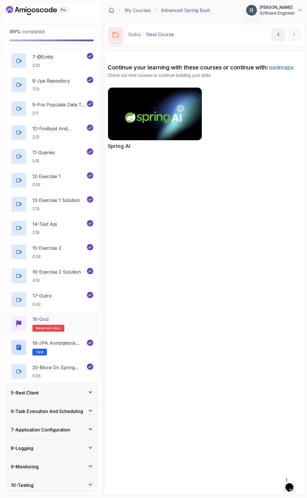
scroll to position [228, 0]
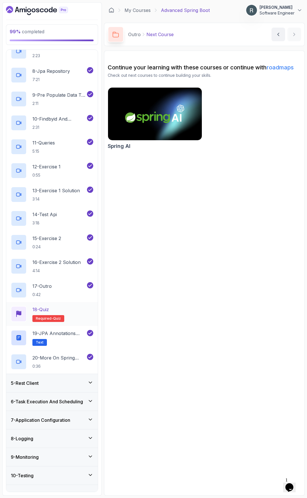
click at [89, 313] on div "18 - Quiz Required- quiz" at bounding box center [52, 314] width 83 height 16
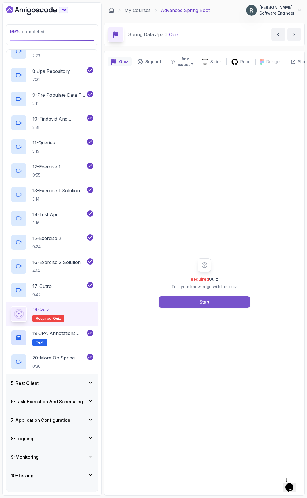
click at [209, 303] on div "Start" at bounding box center [205, 302] width 10 height 7
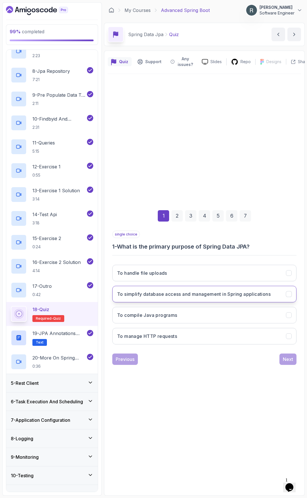
click at [262, 299] on button "To simplify database access and management in Spring applications" at bounding box center [204, 294] width 184 height 17
click at [287, 357] on div "Next" at bounding box center [288, 359] width 10 height 7
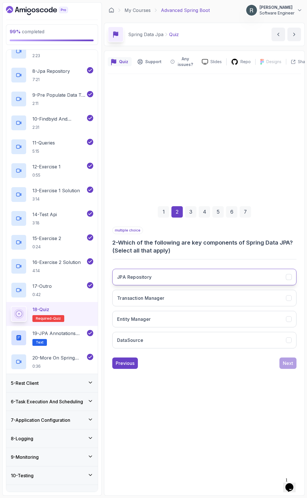
click at [240, 281] on button "JPA Repository" at bounding box center [204, 277] width 184 height 17
click at [231, 307] on div "JPA Repository Transaction Manager Entity Manager DataSource" at bounding box center [204, 308] width 184 height 89
click at [225, 298] on button "Transaction Manager" at bounding box center [204, 298] width 184 height 17
click at [218, 312] on button "Entity Manager" at bounding box center [204, 319] width 184 height 17
click at [211, 340] on button "DataSource" at bounding box center [204, 340] width 184 height 17
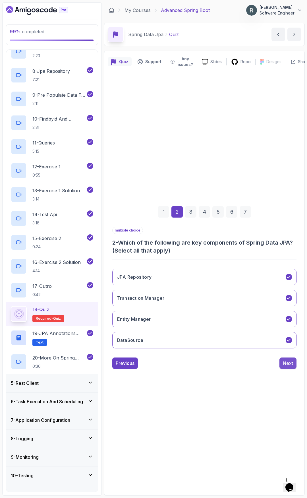
click at [296, 365] on button "Next" at bounding box center [288, 363] width 17 height 11
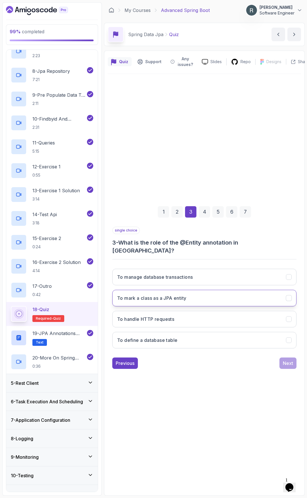
click at [211, 295] on button "To mark a class as a JPA entity" at bounding box center [204, 298] width 184 height 17
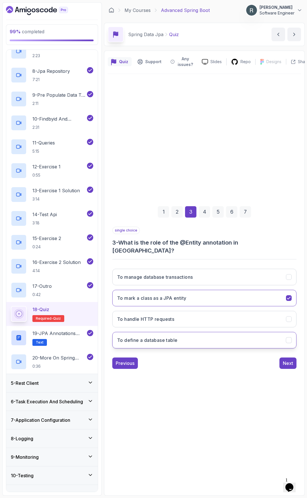
click at [255, 335] on button "To define a database table" at bounding box center [204, 340] width 184 height 17
click at [290, 360] on div "Next" at bounding box center [288, 363] width 10 height 7
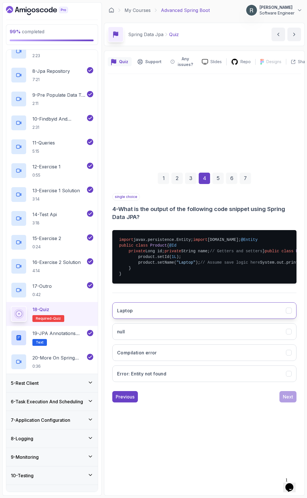
click at [223, 319] on button "Laptop" at bounding box center [204, 311] width 184 height 17
click at [287, 400] on div "Next" at bounding box center [288, 397] width 10 height 7
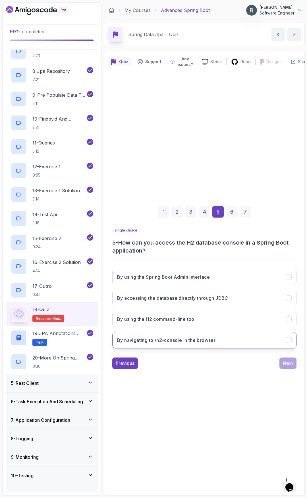
click at [207, 340] on h3 "By navigating to /h2-console in the browser" at bounding box center [166, 340] width 98 height 7
click at [290, 366] on div "Next" at bounding box center [288, 363] width 10 height 7
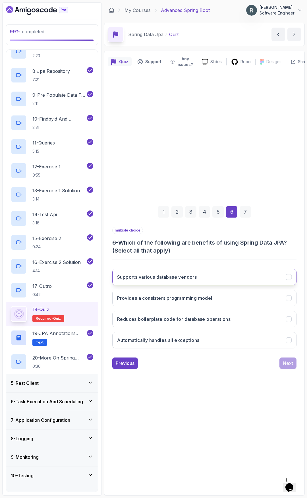
click at [242, 277] on button "Supports various database vendors" at bounding box center [204, 277] width 184 height 17
click at [255, 297] on button "Provides a consistent programming model" at bounding box center [204, 298] width 184 height 17
click at [272, 317] on button "Reduces boilerplate code for database operations" at bounding box center [204, 319] width 184 height 17
click at [276, 341] on button "Automatically handles all exceptions" at bounding box center [204, 340] width 184 height 17
click at [291, 360] on div "Next" at bounding box center [288, 363] width 10 height 7
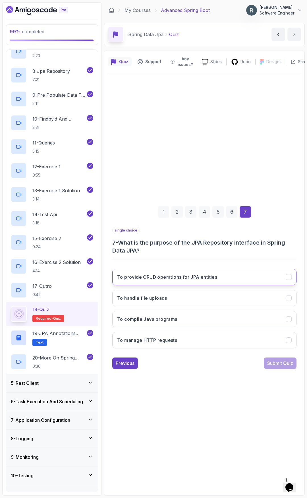
click at [246, 278] on button "To provide CRUD operations for JPA entities" at bounding box center [204, 277] width 184 height 17
click at [275, 363] on div "Submit Quiz" at bounding box center [281, 363] width 26 height 7
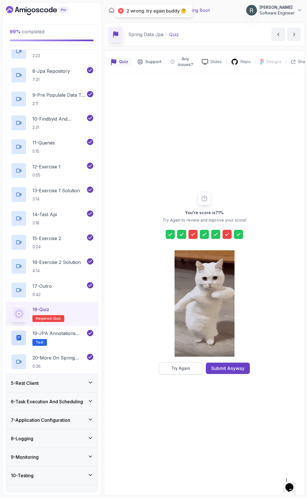
click at [187, 368] on div "Try Again" at bounding box center [181, 369] width 19 height 6
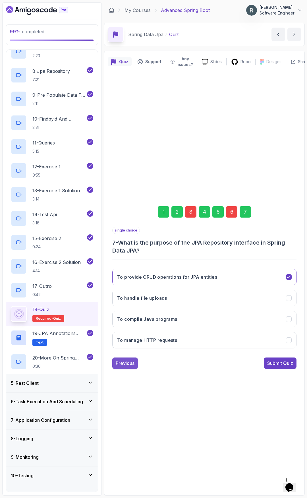
click at [124, 359] on button "Previous" at bounding box center [125, 363] width 26 height 11
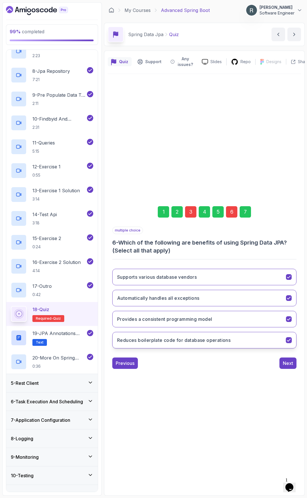
click at [179, 339] on h3 "Reduces boilerplate code for database operations" at bounding box center [174, 340] width 114 height 7
click at [225, 299] on button "Automatically handles all exceptions" at bounding box center [204, 298] width 184 height 17
click at [143, 342] on h3 "Reduces boilerplate code for database operations" at bounding box center [174, 340] width 114 height 7
click at [129, 321] on h3 "Provides a consistent programming model" at bounding box center [164, 319] width 95 height 7
click at [132, 366] on div "Previous" at bounding box center [125, 363] width 19 height 7
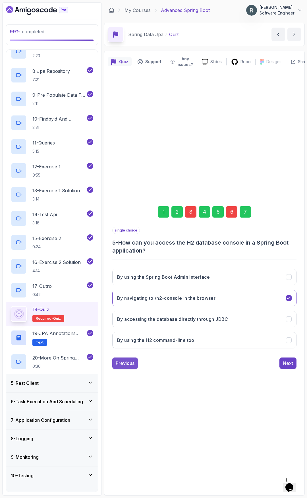
click at [133, 359] on button "Previous" at bounding box center [125, 363] width 26 height 11
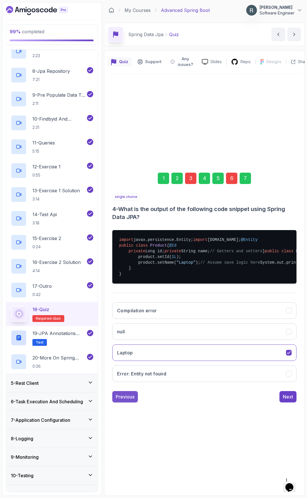
click at [127, 400] on div "Previous" at bounding box center [125, 397] width 19 height 7
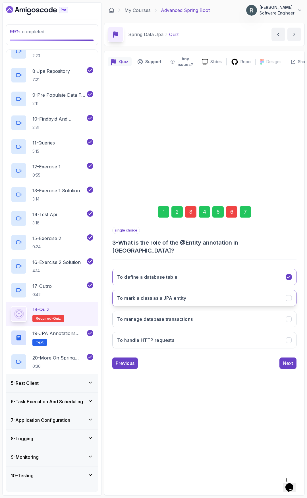
click at [236, 296] on button "To mark a class as a JPA entity" at bounding box center [204, 298] width 184 height 17
click at [288, 360] on div "Next" at bounding box center [288, 363] width 10 height 7
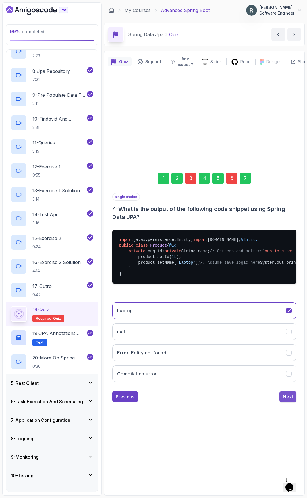
click at [287, 400] on div "Next" at bounding box center [288, 397] width 10 height 7
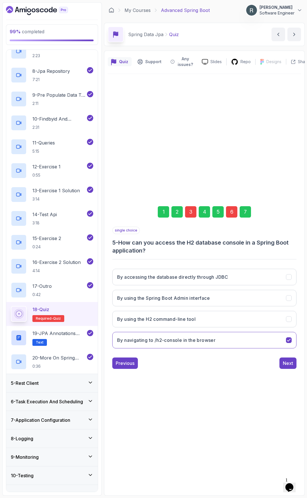
click at [290, 370] on div "1 2 3 4 5 6 7 single choice 5 - How can you access the H2 database console in a…" at bounding box center [205, 283] width 194 height 181
click at [289, 366] on div "Next" at bounding box center [288, 363] width 10 height 7
click at [290, 362] on div "Next" at bounding box center [288, 363] width 10 height 7
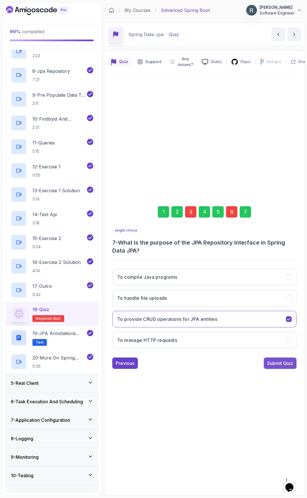
click at [288, 363] on div "Submit Quiz" at bounding box center [281, 363] width 26 height 7
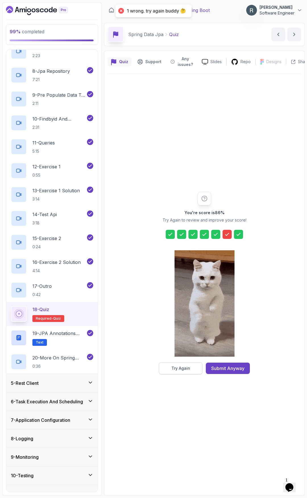
click at [191, 369] on button "Try Again" at bounding box center [181, 369] width 44 height 12
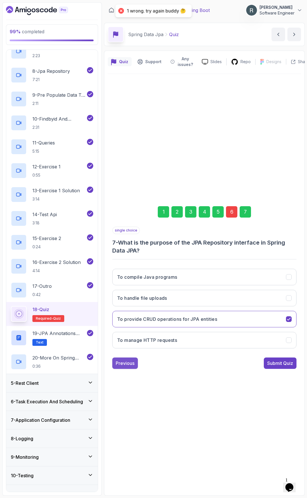
click at [131, 362] on div "Previous" at bounding box center [125, 363] width 19 height 7
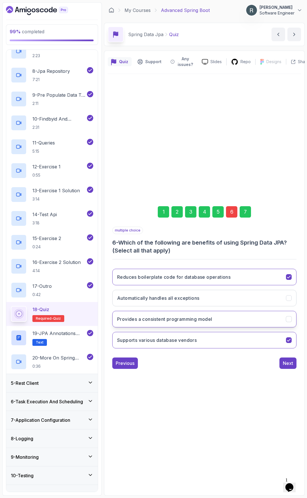
click at [224, 320] on button "Provides a consistent programming model" at bounding box center [204, 319] width 184 height 17
click at [293, 366] on button "Next" at bounding box center [288, 363] width 17 height 11
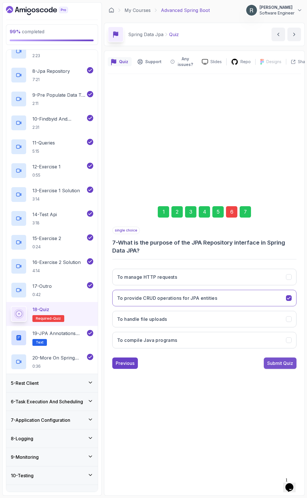
click at [291, 365] on div "Submit Quiz" at bounding box center [281, 363] width 26 height 7
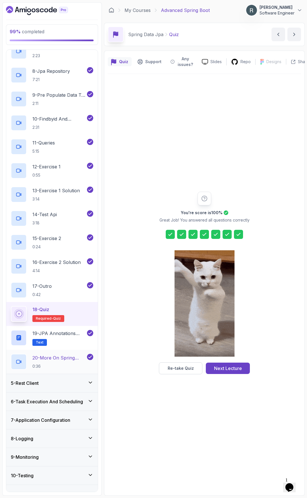
scroll to position [256, 0]
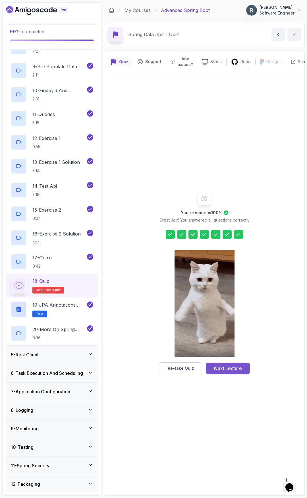
click at [224, 371] on div "Next Lecture" at bounding box center [228, 368] width 28 height 7
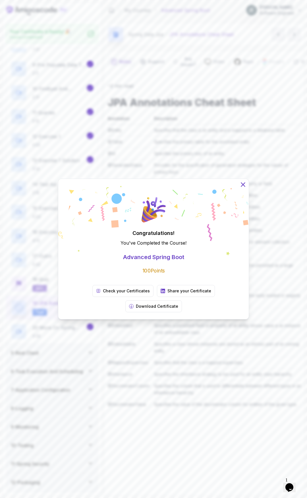
click at [242, 188] on icon at bounding box center [243, 184] width 7 height 7
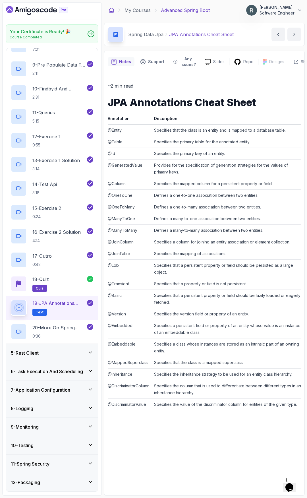
click at [114, 10] on icon at bounding box center [112, 10] width 4 height 5
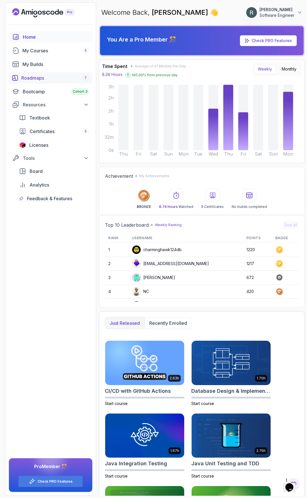
click at [38, 77] on div "Roadmaps 7" at bounding box center [55, 78] width 68 height 7
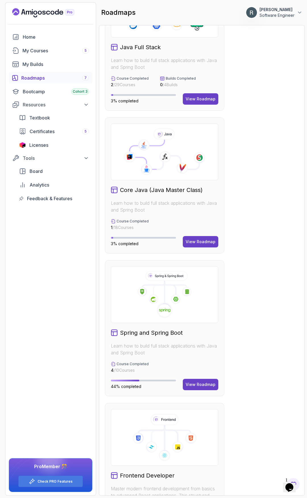
scroll to position [228, 0]
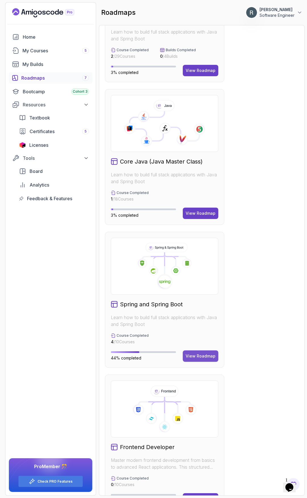
click at [203, 356] on div "View Roadmap" at bounding box center [201, 356] width 30 height 6
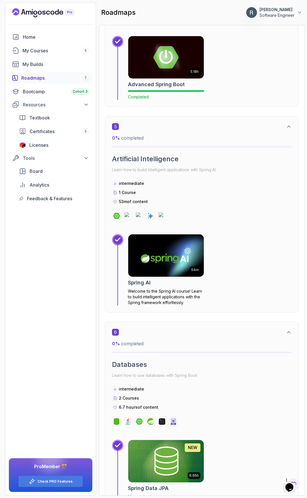
scroll to position [888, 0]
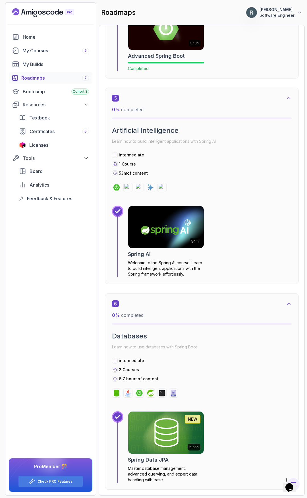
click at [184, 232] on img at bounding box center [165, 227] width 79 height 44
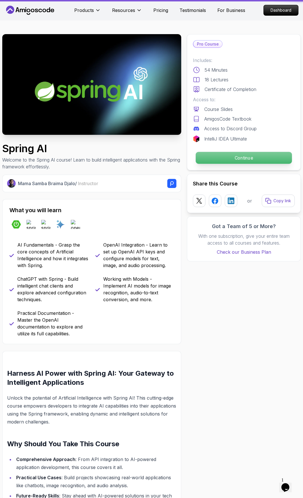
click at [229, 159] on p "Continue" at bounding box center [244, 158] width 96 height 12
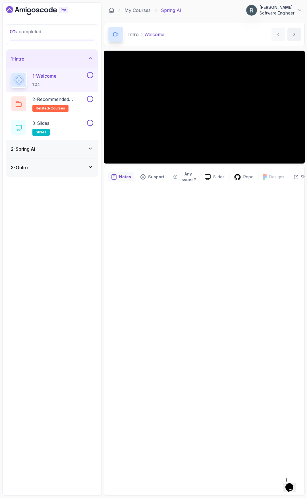
click at [90, 75] on button at bounding box center [90, 75] width 6 height 6
click at [90, 100] on button at bounding box center [90, 99] width 6 height 6
click at [91, 122] on button at bounding box center [90, 123] width 6 height 6
click at [82, 148] on div "2 - Spring Ai" at bounding box center [52, 149] width 83 height 7
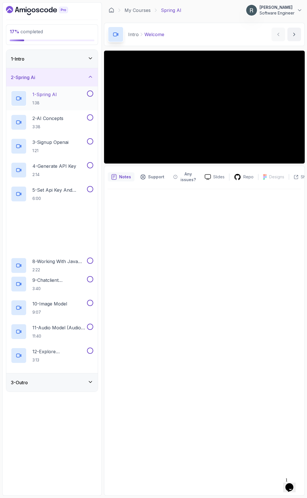
click at [65, 99] on div "1 - Spring AI 1:38" at bounding box center [48, 99] width 75 height 16
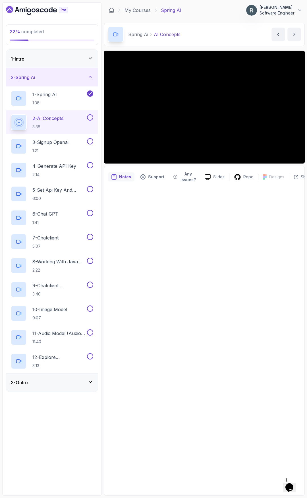
click at [92, 117] on button at bounding box center [90, 117] width 6 height 6
click at [69, 146] on h2 "3 - Signup Openai 1:21" at bounding box center [50, 146] width 36 height 15
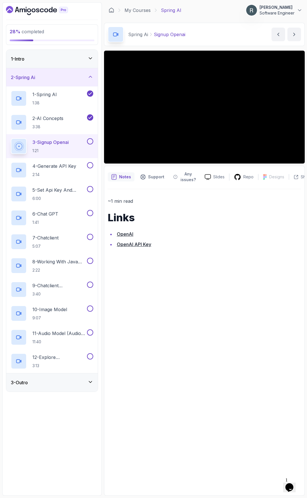
click at [92, 141] on button at bounding box center [90, 141] width 6 height 6
click at [72, 169] on p "4 - Generate API Key" at bounding box center [54, 166] width 44 height 7
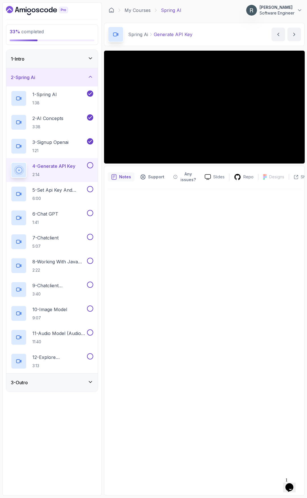
click at [90, 165] on button at bounding box center [90, 165] width 6 height 6
click at [68, 193] on p "5 - Set Api Key And Model Configs" at bounding box center [59, 190] width 54 height 7
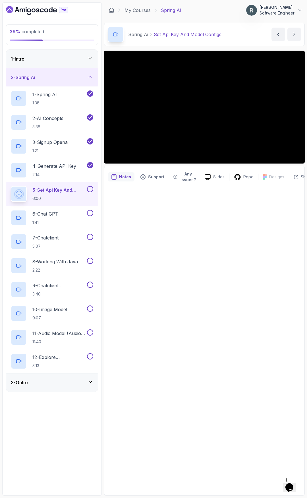
click at [92, 188] on button at bounding box center [90, 189] width 6 height 6
click at [64, 211] on div "6 - Chat GPT 1:41" at bounding box center [48, 218] width 75 height 16
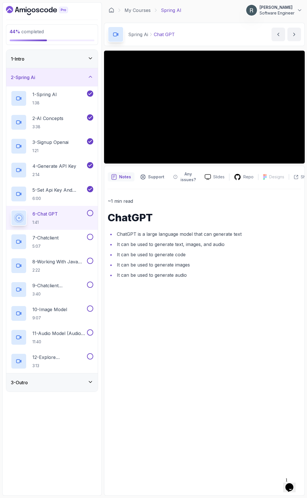
click at [92, 213] on button at bounding box center [90, 213] width 6 height 6
click at [59, 242] on h2 "7 - Chatclient 5:07" at bounding box center [45, 242] width 26 height 15
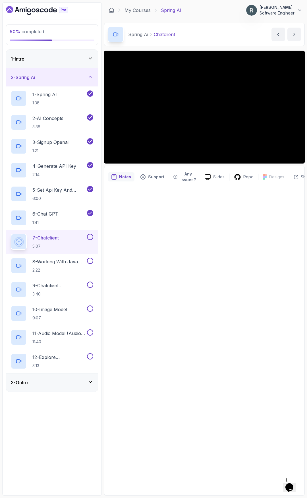
click at [91, 238] on button at bounding box center [90, 237] width 6 height 6
click at [72, 264] on p "8 - Working With Java Objects" at bounding box center [59, 261] width 54 height 7
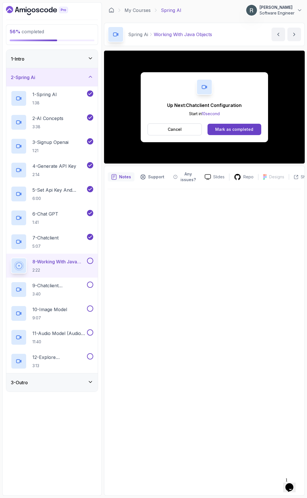
click at [92, 264] on div at bounding box center [89, 261] width 7 height 6
click at [89, 261] on button at bounding box center [90, 261] width 6 height 6
click at [73, 287] on p "9 - Chatclient Configuration" at bounding box center [59, 285] width 54 height 7
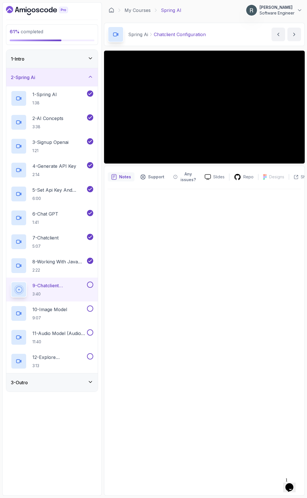
click at [90, 285] on button at bounding box center [90, 285] width 6 height 6
click at [53, 314] on h2 "10 - Image Model 9:07" at bounding box center [49, 313] width 35 height 15
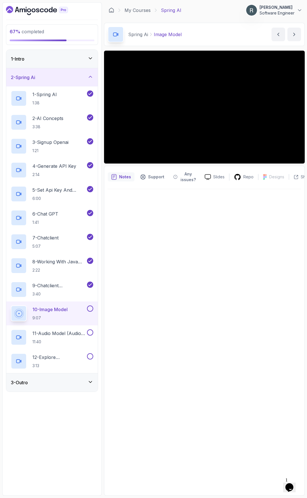
click at [91, 309] on button at bounding box center [90, 309] width 6 height 6
click at [93, 329] on div "11 - Audio Model (Audio To Text) 11:40" at bounding box center [52, 338] width 92 height 24
click at [91, 335] on button at bounding box center [90, 333] width 6 height 6
click at [79, 359] on p "12 - Explore Documentation" at bounding box center [59, 357] width 54 height 7
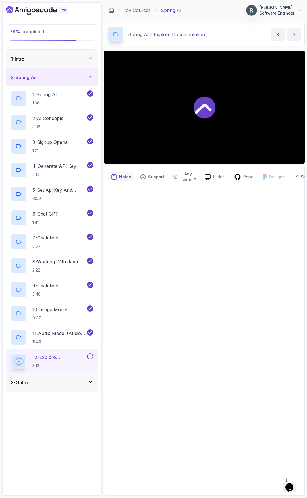
click at [90, 356] on button at bounding box center [90, 356] width 6 height 6
click at [80, 387] on div "3 - Outro" at bounding box center [52, 383] width 92 height 18
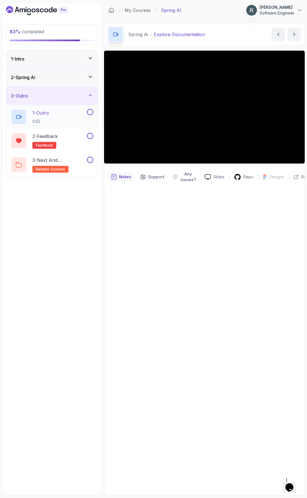
click at [91, 112] on button at bounding box center [90, 112] width 6 height 6
click at [83, 139] on div "2 - Feedback feedback" at bounding box center [48, 141] width 75 height 16
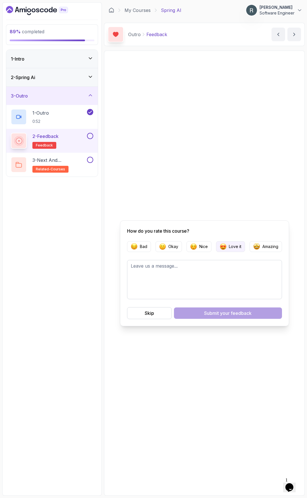
click at [242, 249] on button "Love it" at bounding box center [230, 246] width 29 height 11
click at [208, 314] on div "Submit your feedback" at bounding box center [228, 313] width 48 height 7
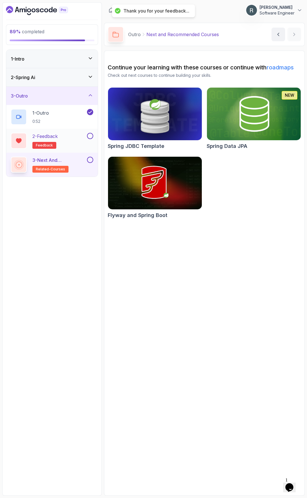
click at [89, 137] on button at bounding box center [90, 136] width 6 height 6
click at [87, 164] on button "3 - Next and Recommended Courses related-courses" at bounding box center [52, 165] width 83 height 16
click at [90, 162] on button at bounding box center [90, 160] width 6 height 6
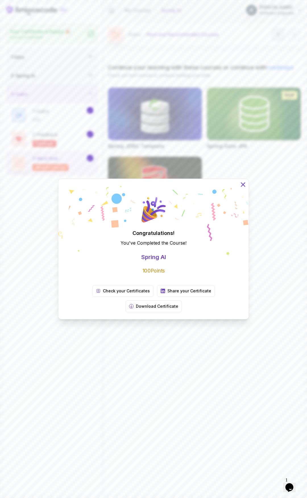
click at [245, 188] on icon at bounding box center [243, 184] width 7 height 7
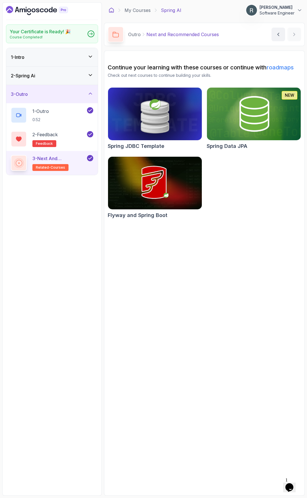
click at [111, 10] on icon at bounding box center [112, 10] width 6 height 6
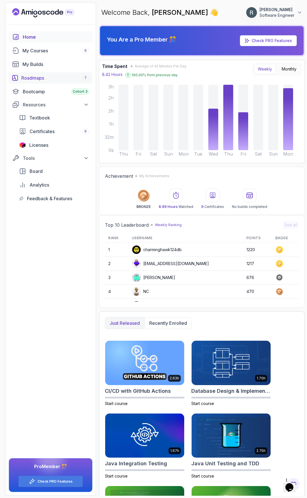
click at [33, 77] on div "Roadmaps 7" at bounding box center [55, 78] width 68 height 7
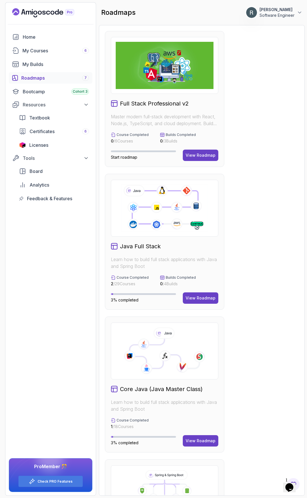
scroll to position [171, 0]
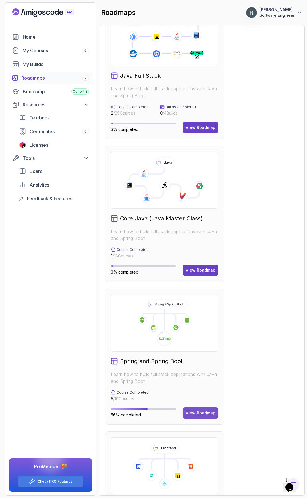
click at [190, 413] on div "View Roadmap" at bounding box center [201, 413] width 30 height 6
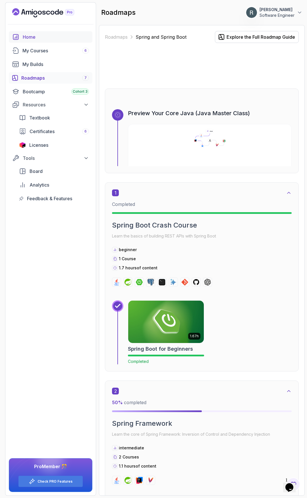
click at [44, 35] on div "Home" at bounding box center [56, 37] width 66 height 7
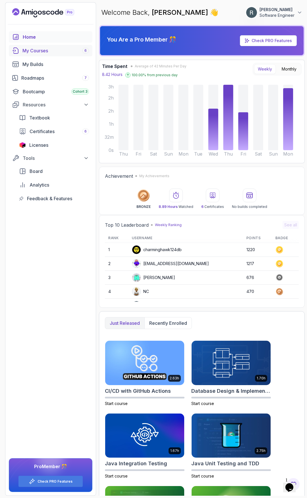
click at [69, 49] on div "My Courses 6" at bounding box center [55, 50] width 67 height 7
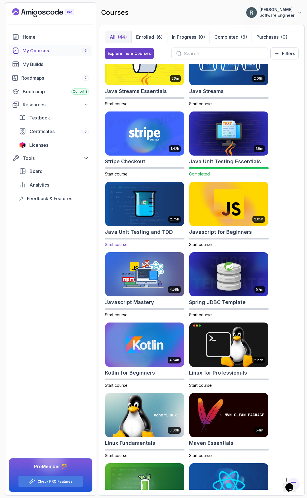
scroll to position [727, 0]
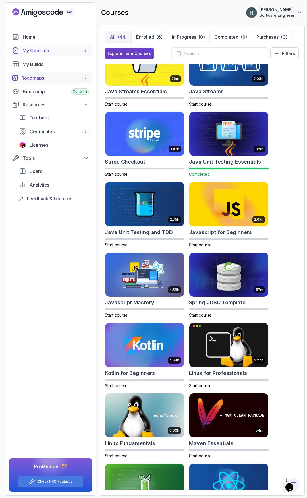
click at [33, 80] on div "Roadmaps 7" at bounding box center [55, 78] width 68 height 7
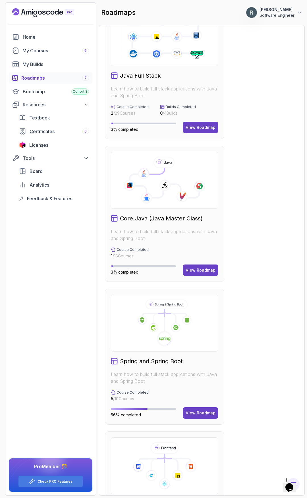
scroll to position [342, 0]
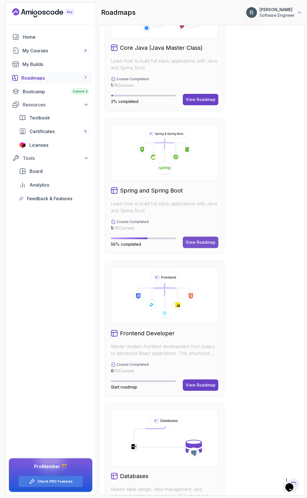
click at [200, 243] on div "View Roadmap" at bounding box center [201, 243] width 30 height 6
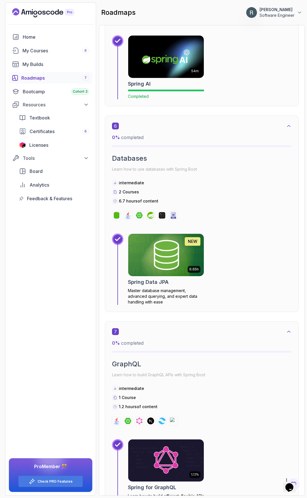
scroll to position [1059, 0]
click at [151, 251] on img at bounding box center [165, 255] width 79 height 44
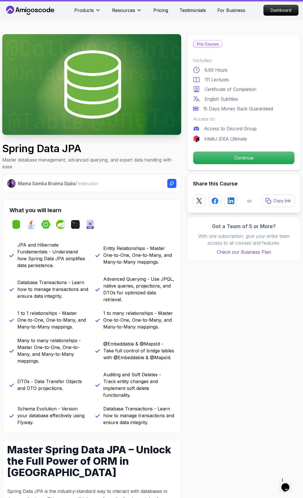
click at [224, 157] on p "Continue" at bounding box center [243, 158] width 101 height 13
